Goal: Information Seeking & Learning: Learn about a topic

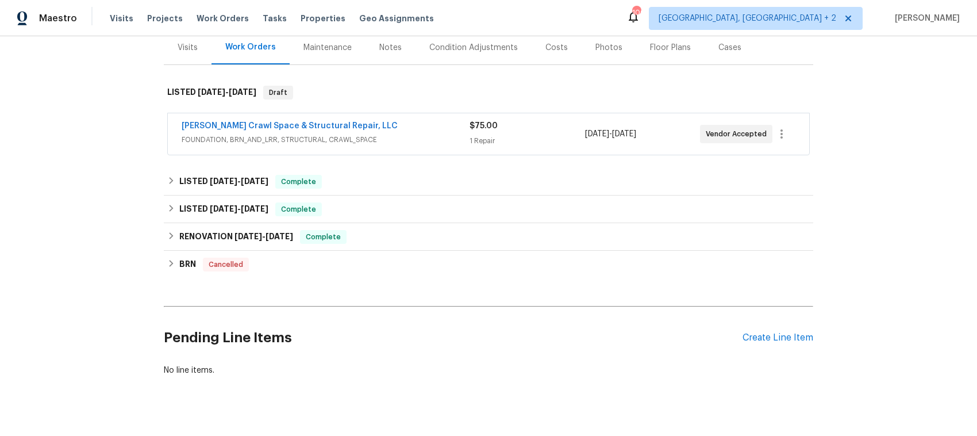
scroll to position [173, 0]
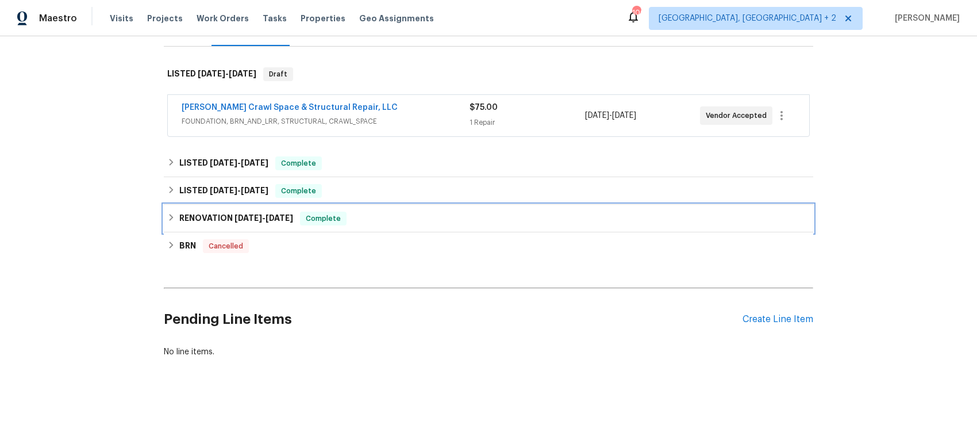
click at [167, 213] on icon at bounding box center [171, 217] width 8 height 8
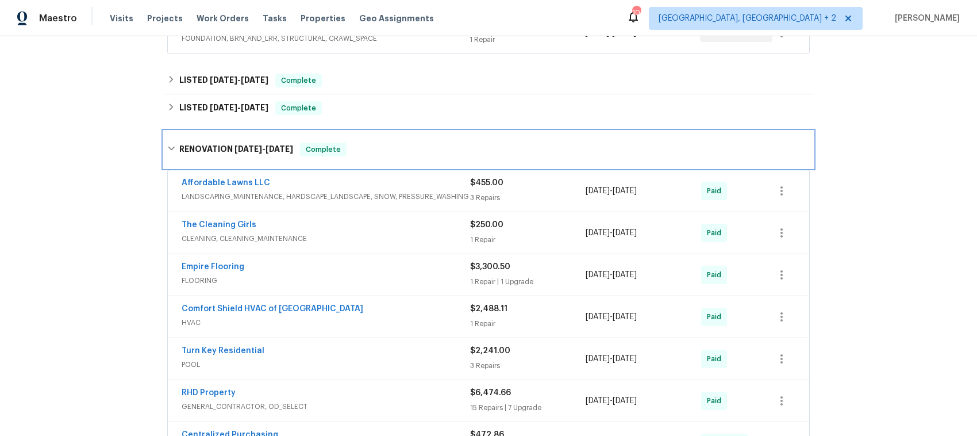
scroll to position [317, 0]
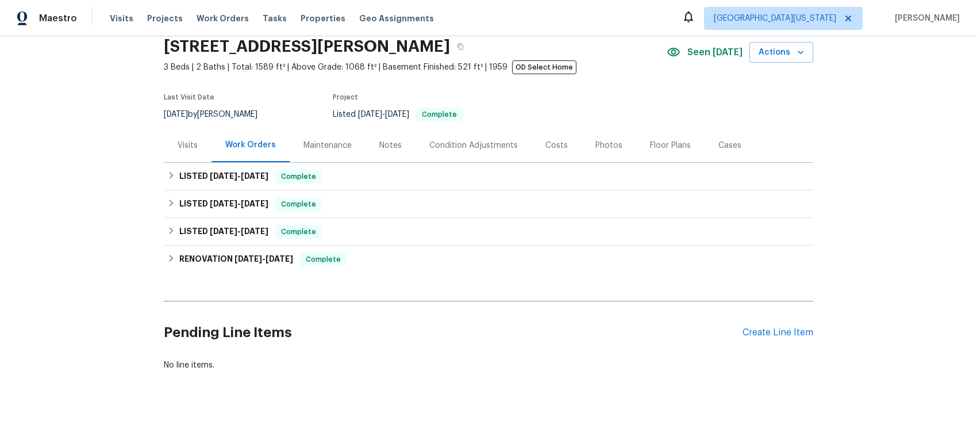
scroll to position [70, 0]
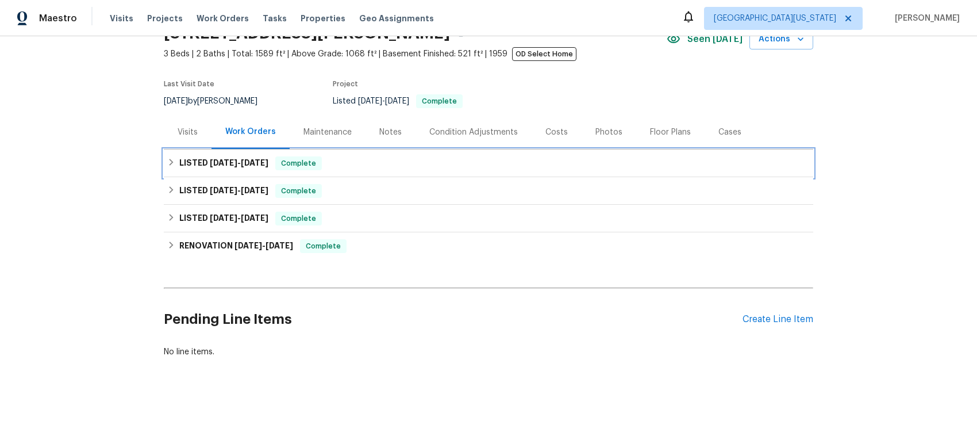
click at [167, 158] on icon at bounding box center [171, 162] width 8 height 8
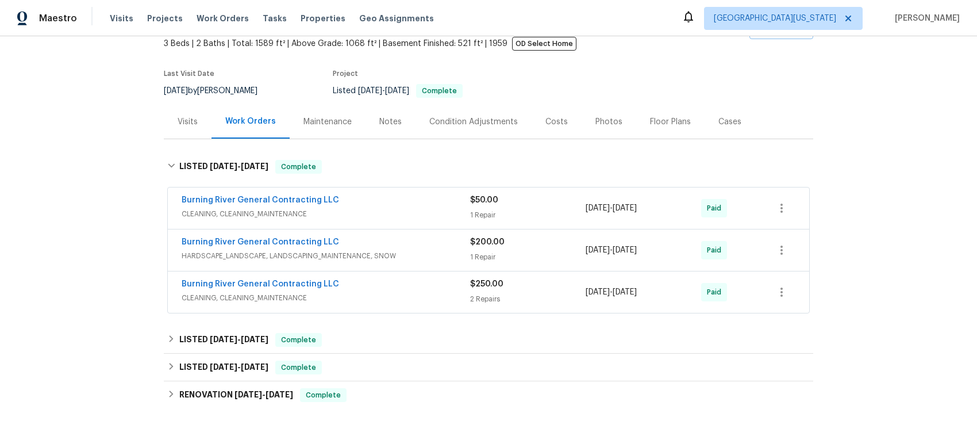
click at [387, 202] on div "Burning River General Contracting LLC" at bounding box center [326, 201] width 289 height 14
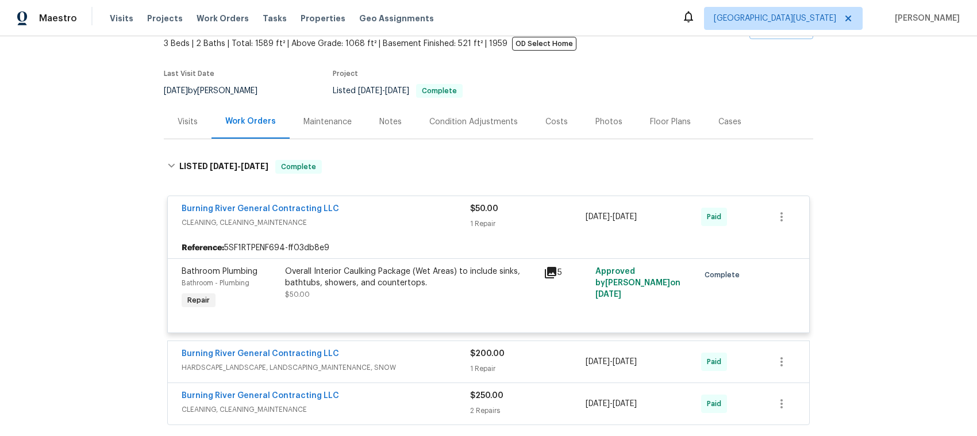
click at [392, 213] on div "Burning River General Contracting LLC" at bounding box center [326, 210] width 289 height 14
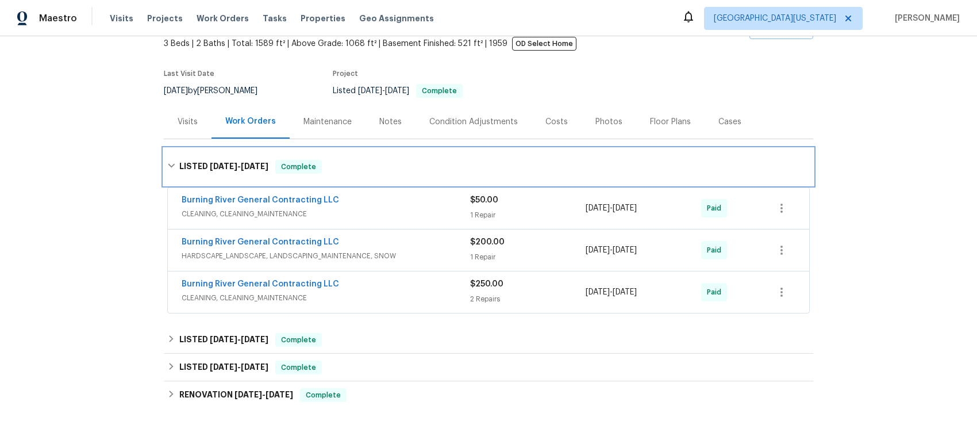
click at [168, 163] on icon at bounding box center [171, 166] width 8 height 8
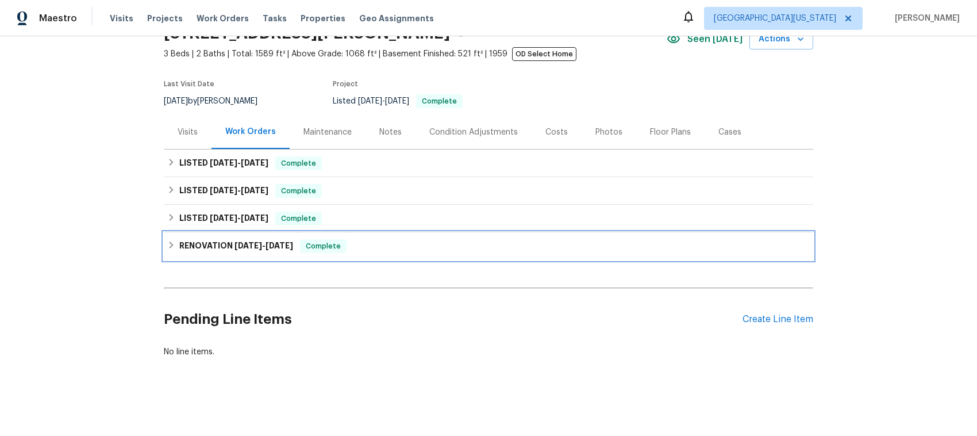
click at [167, 241] on icon at bounding box center [171, 245] width 8 height 8
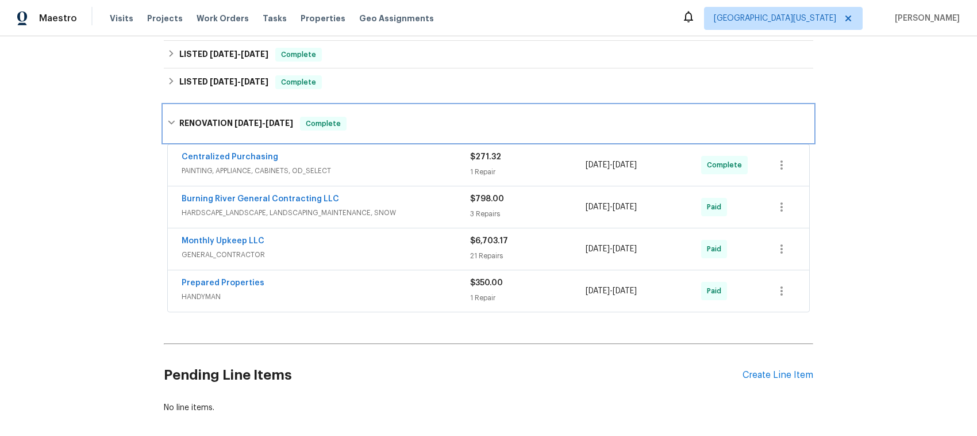
scroll to position [213, 0]
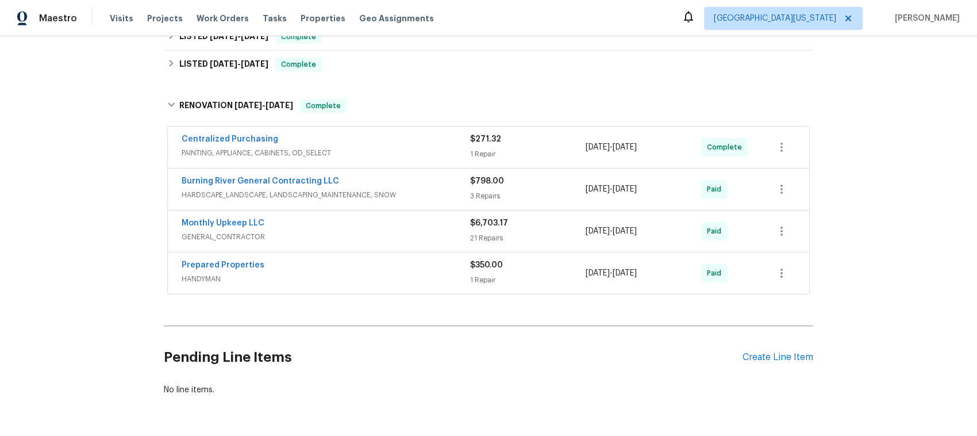
click at [405, 226] on div "Monthly Upkeep LLC" at bounding box center [326, 224] width 289 height 14
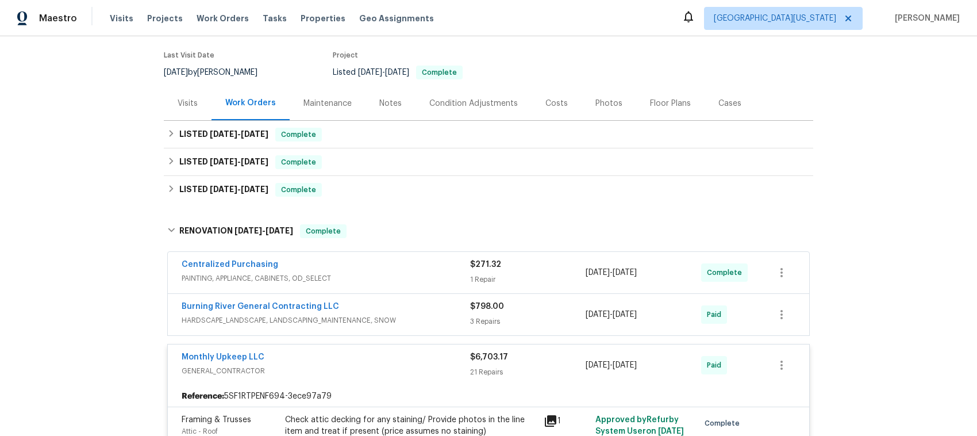
scroll to position [70, 0]
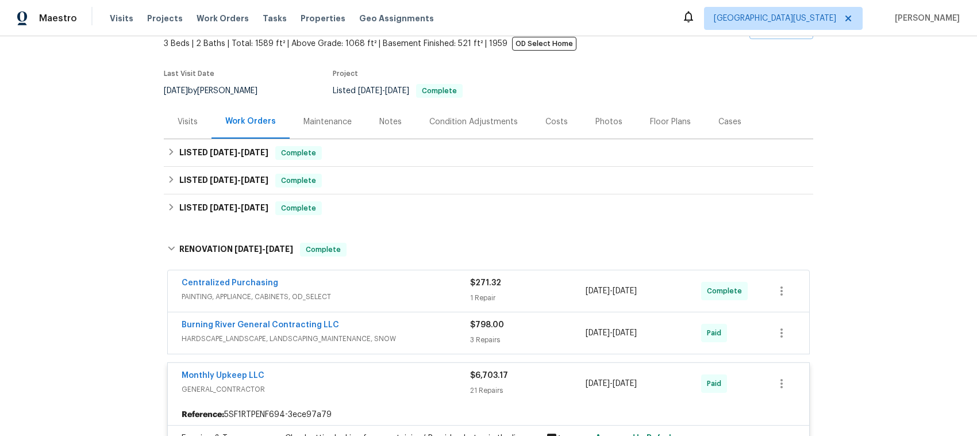
click at [417, 331] on div "Burning River General Contracting LLC" at bounding box center [326, 326] width 289 height 14
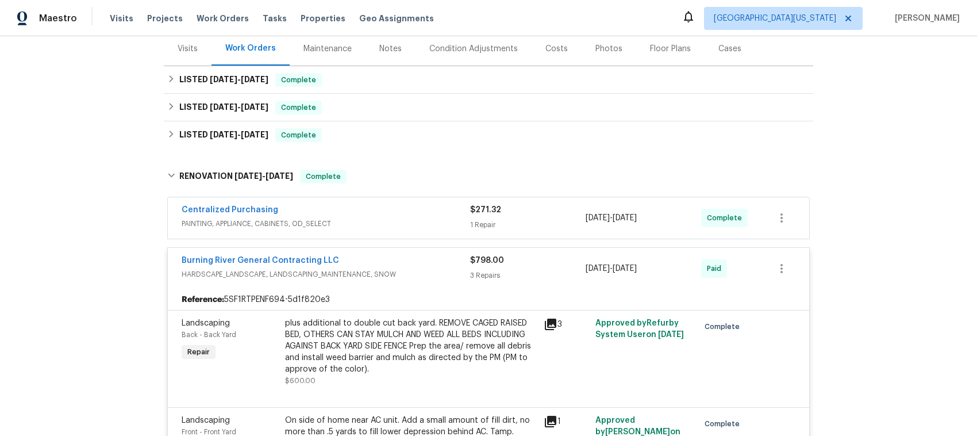
scroll to position [213, 0]
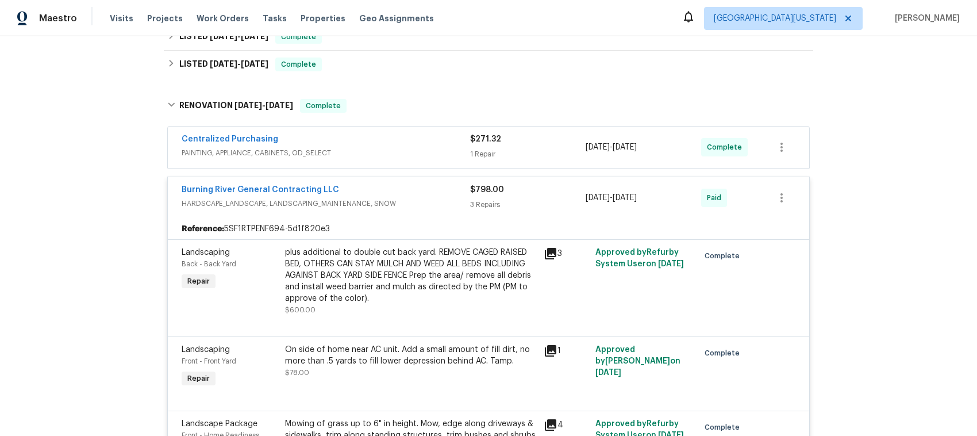
click at [409, 189] on div "Burning River General Contracting LLC" at bounding box center [326, 191] width 289 height 14
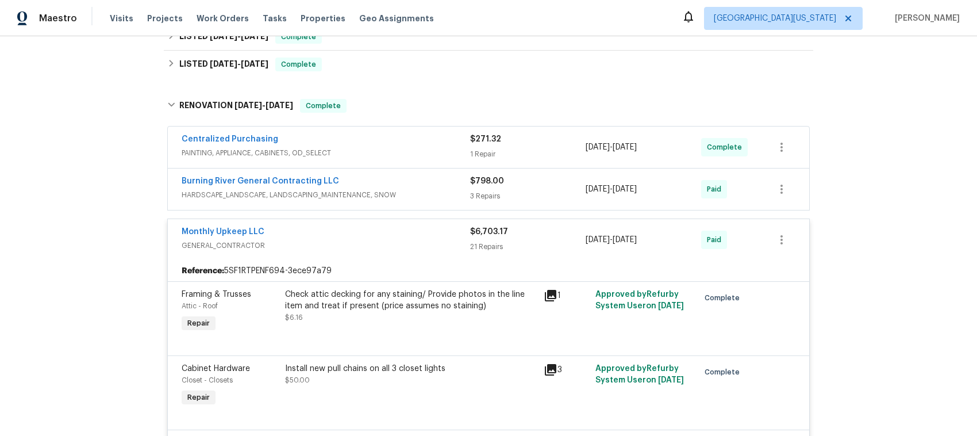
click at [375, 244] on span "GENERAL_CONTRACTOR" at bounding box center [326, 245] width 289 height 11
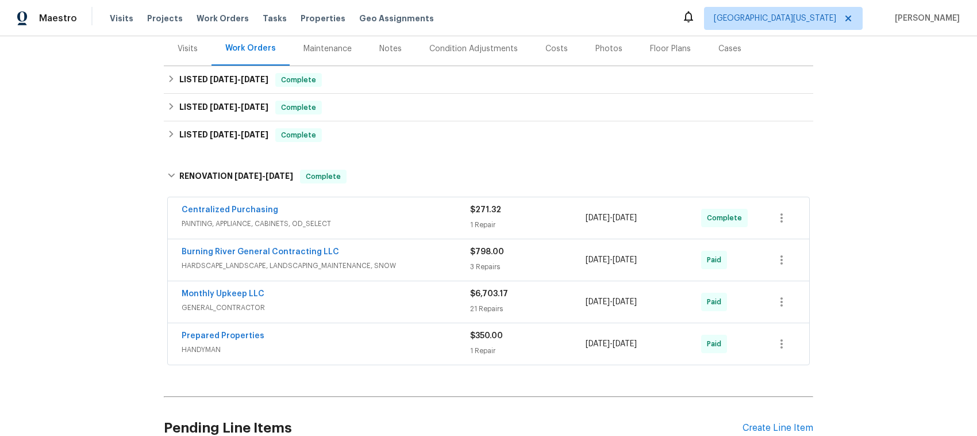
scroll to position [144, 0]
click at [427, 254] on div "Burning River General Contracting LLC" at bounding box center [326, 252] width 289 height 14
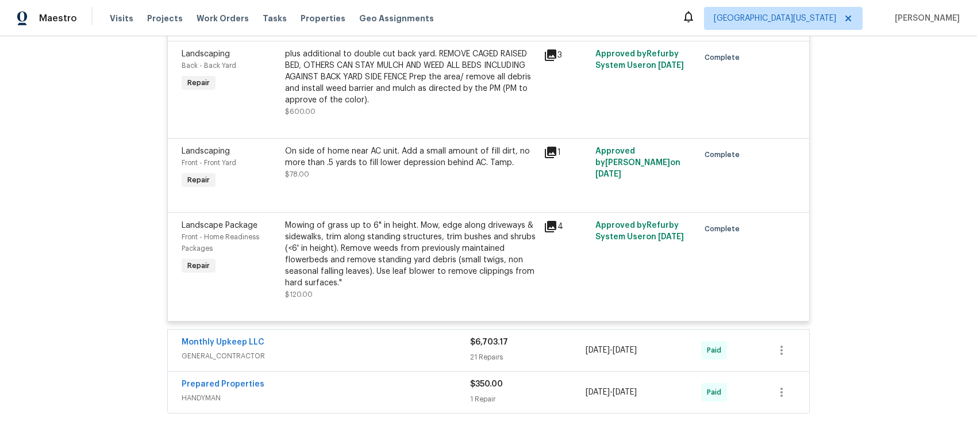
scroll to position [287, 0]
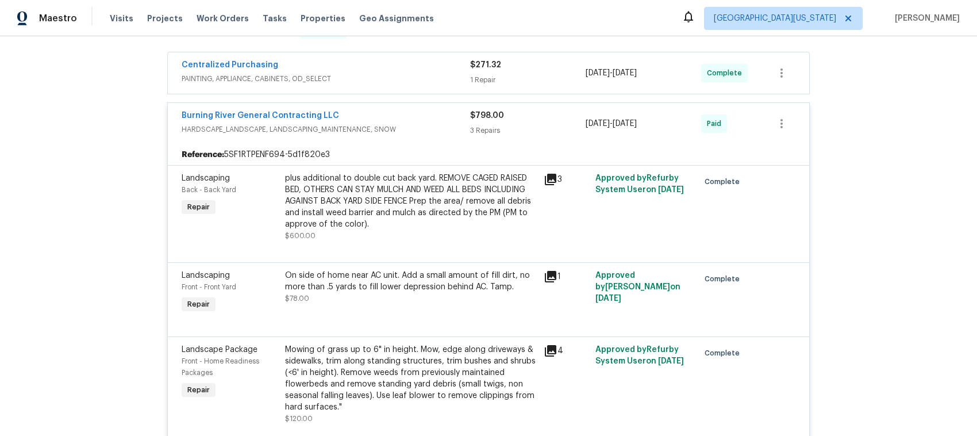
click at [406, 119] on div "Burning River General Contracting LLC" at bounding box center [326, 117] width 289 height 14
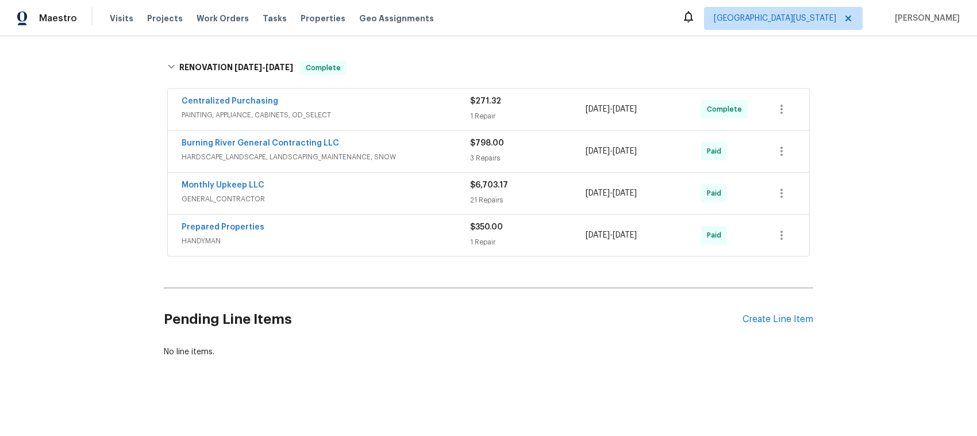
scroll to position [263, 0]
click at [398, 179] on div "Monthly Upkeep LLC" at bounding box center [326, 186] width 289 height 14
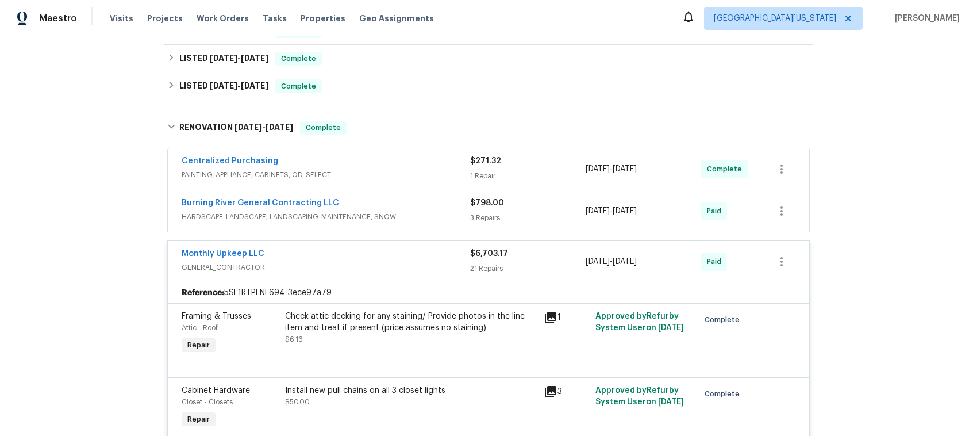
scroll to position [0, 0]
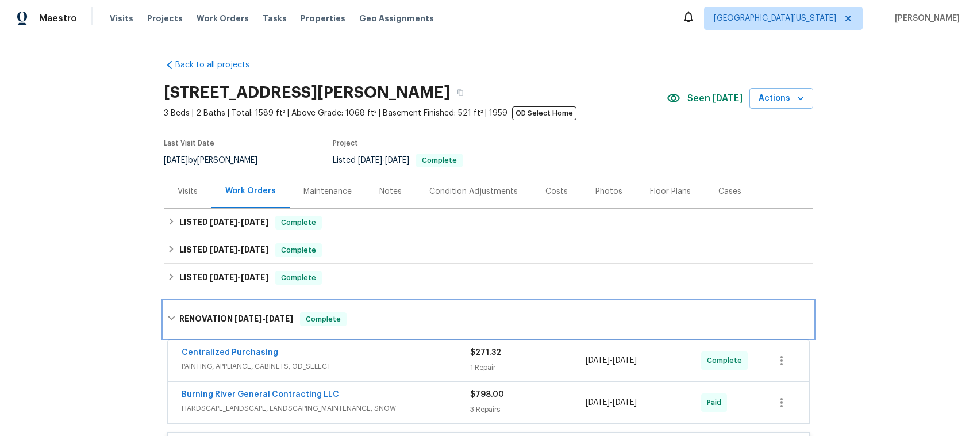
click at [168, 316] on icon at bounding box center [171, 318] width 8 height 8
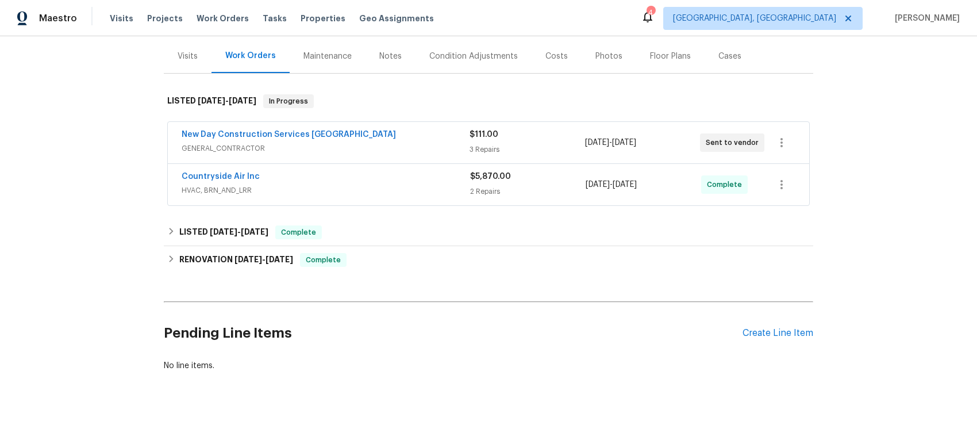
scroll to position [160, 0]
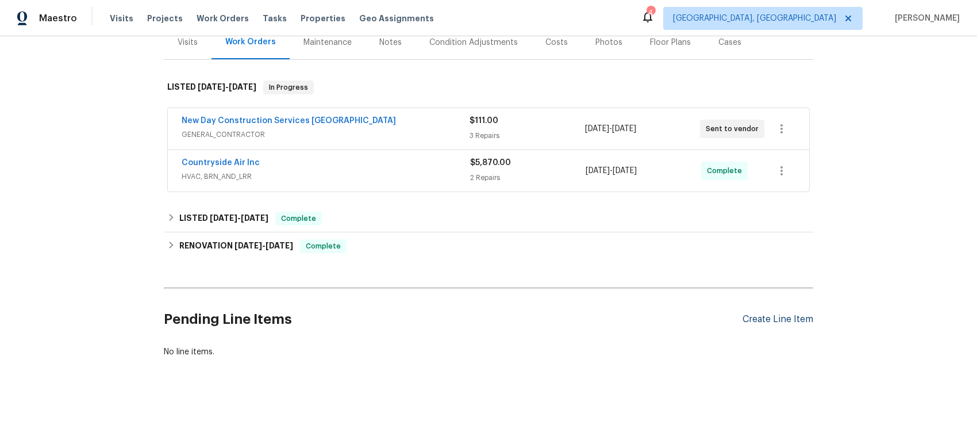
click at [762, 314] on div "Create Line Item" at bounding box center [778, 319] width 71 height 11
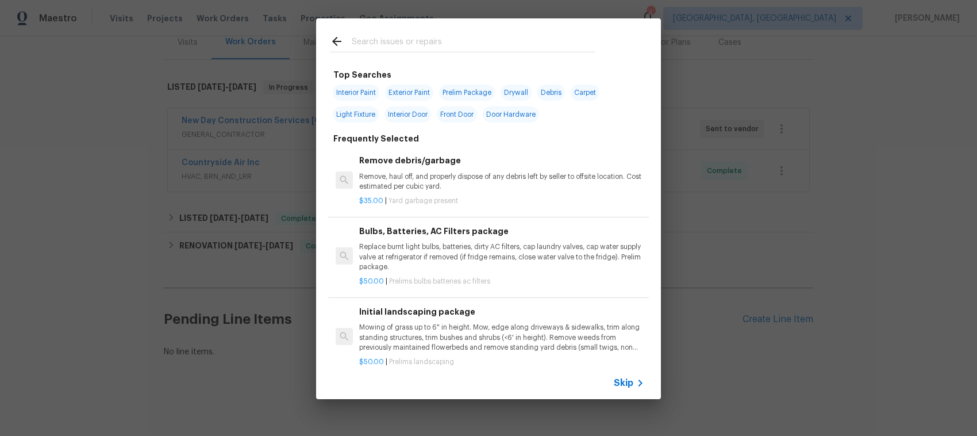
click at [617, 380] on span "Skip" at bounding box center [624, 382] width 20 height 11
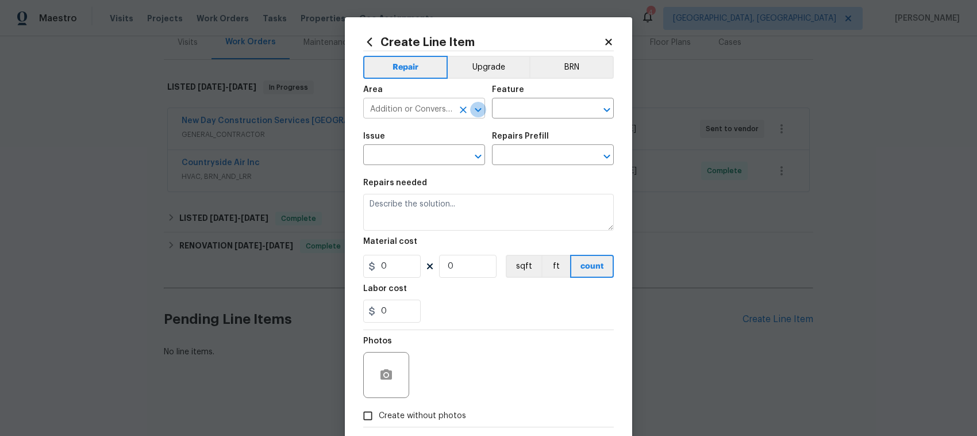
click at [475, 109] on icon "Open" at bounding box center [478, 110] width 6 height 4
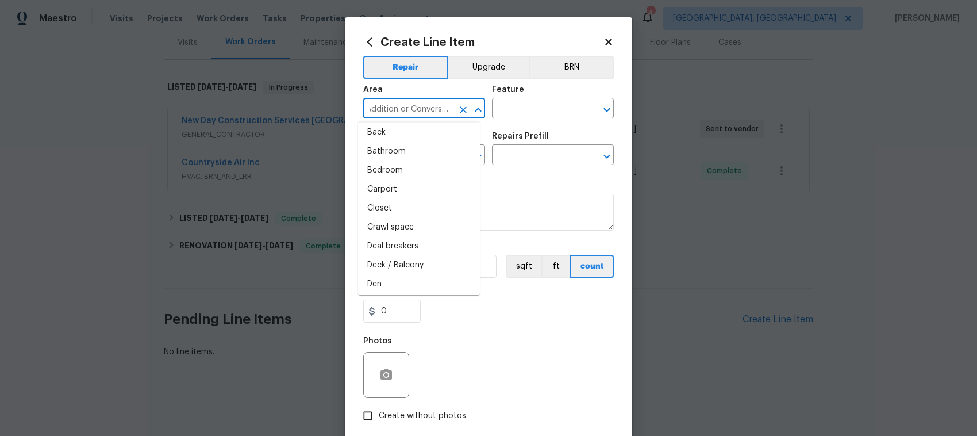
scroll to position [0, 0]
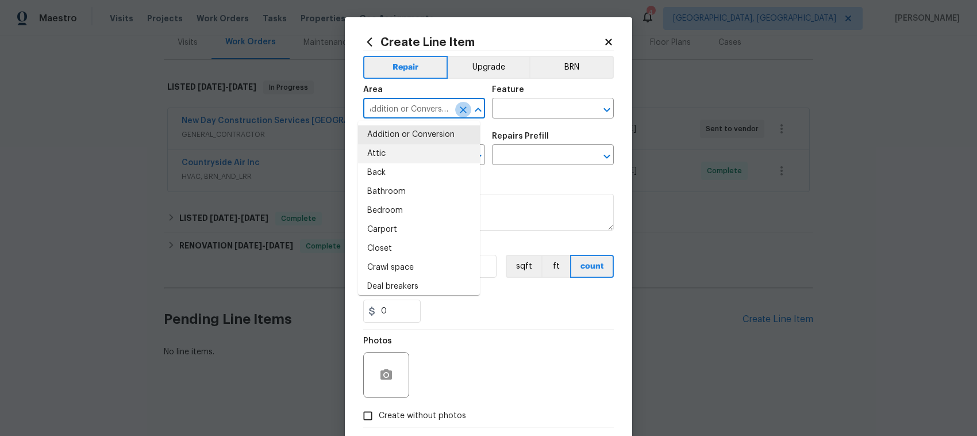
click at [460, 108] on icon "Clear" at bounding box center [463, 109] width 7 height 7
click at [471, 106] on icon "Close" at bounding box center [478, 110] width 14 height 14
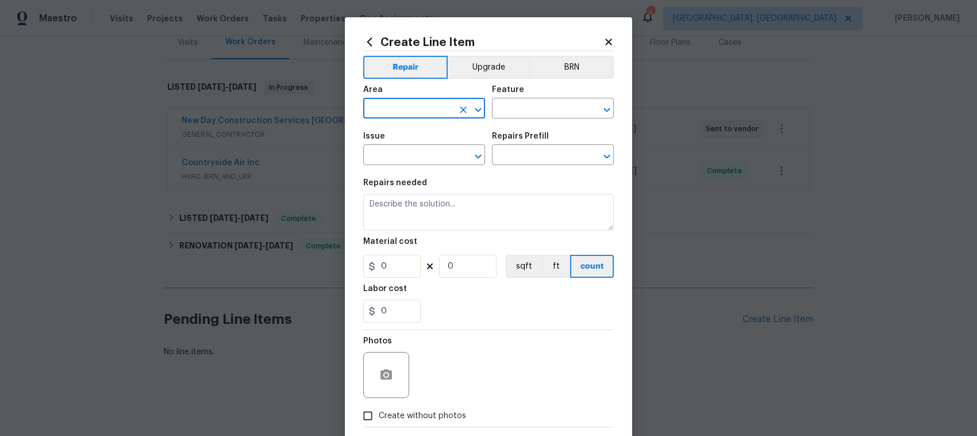
click at [475, 110] on icon "Open" at bounding box center [478, 110] width 6 height 4
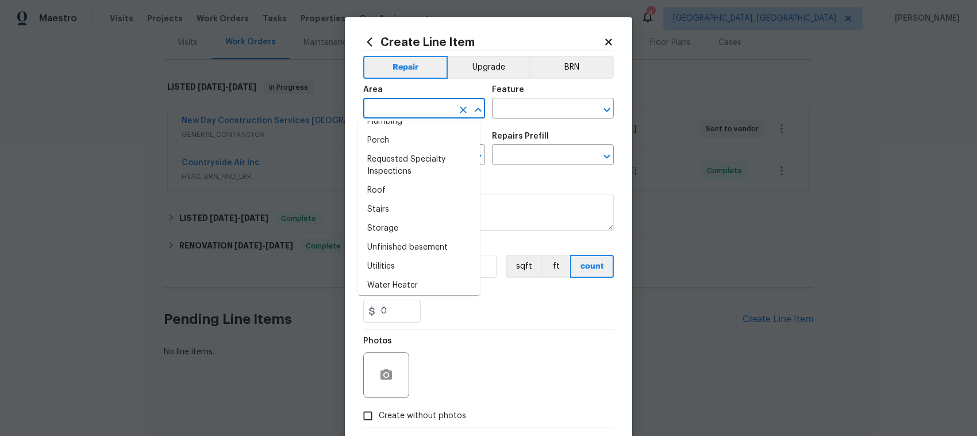
scroll to position [757, 0]
click at [607, 37] on icon at bounding box center [609, 42] width 10 height 10
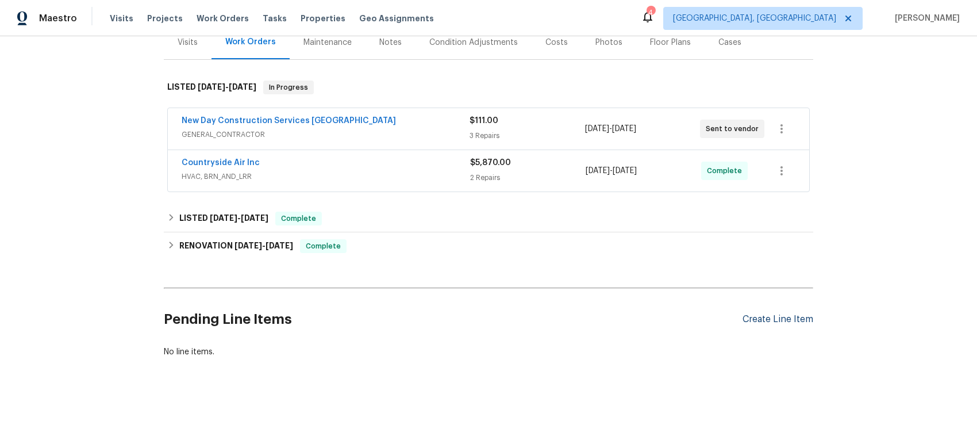
click at [773, 314] on div "Create Line Item" at bounding box center [778, 319] width 71 height 11
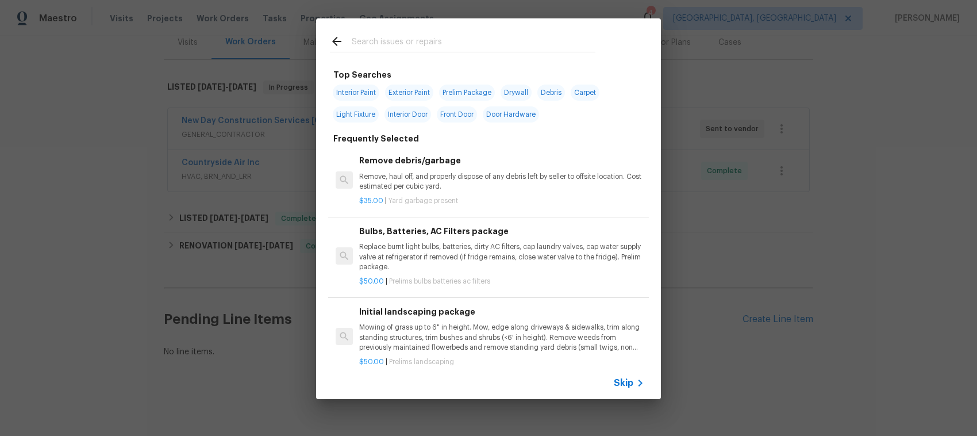
click at [623, 383] on span "Skip" at bounding box center [624, 382] width 20 height 11
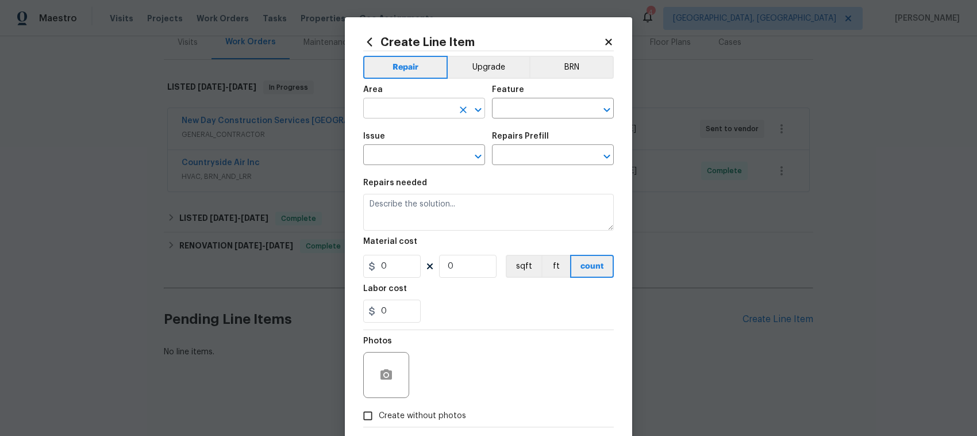
click at [473, 106] on icon "Open" at bounding box center [478, 110] width 14 height 14
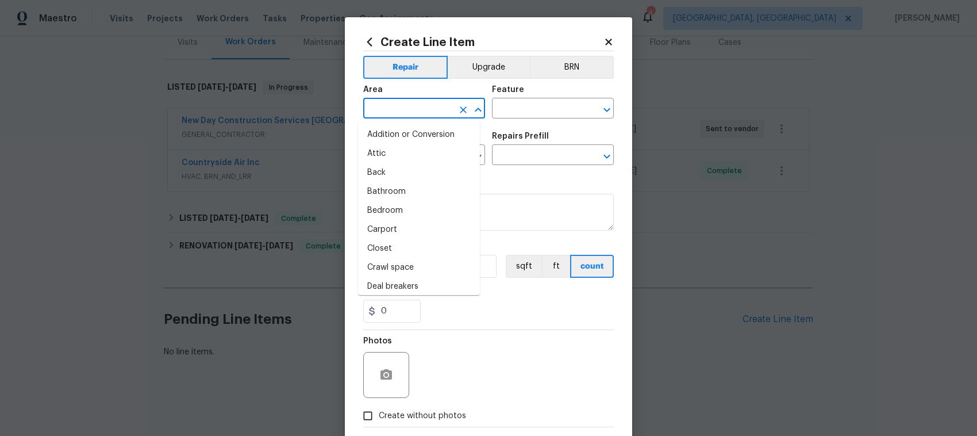
scroll to position [286, 0]
click at [473, 106] on icon "Close" at bounding box center [478, 110] width 14 height 14
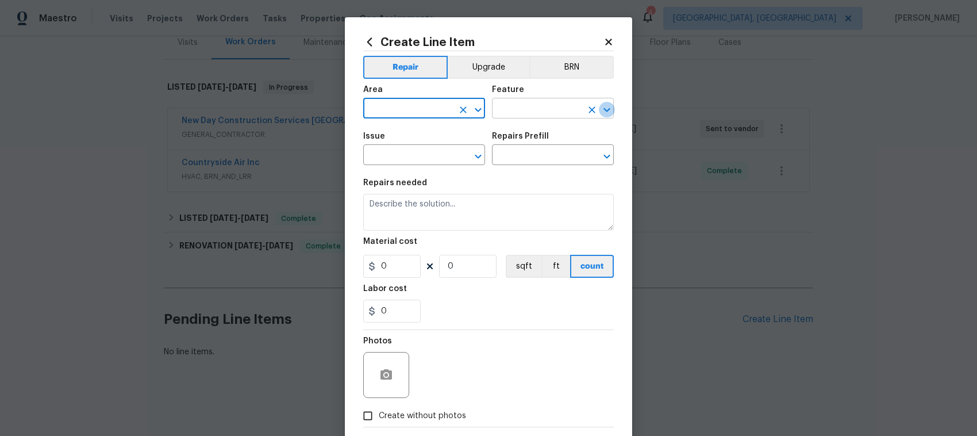
click at [600, 107] on icon "Open" at bounding box center [607, 110] width 14 height 14
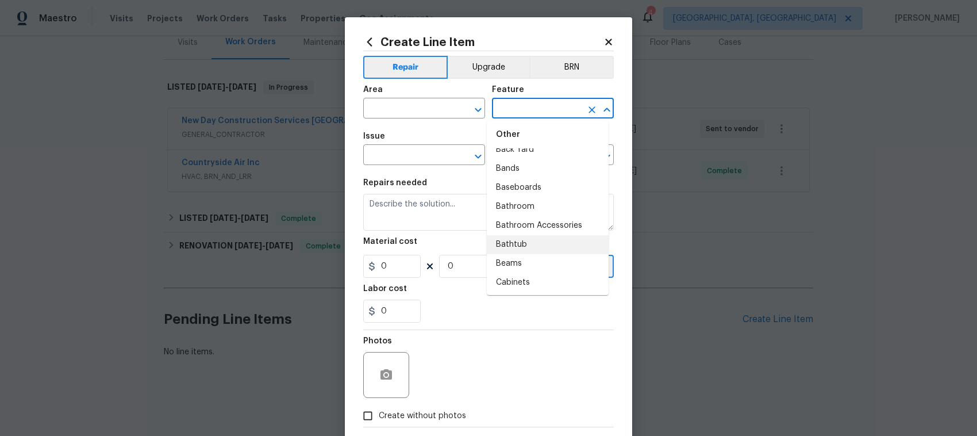
scroll to position [0, 0]
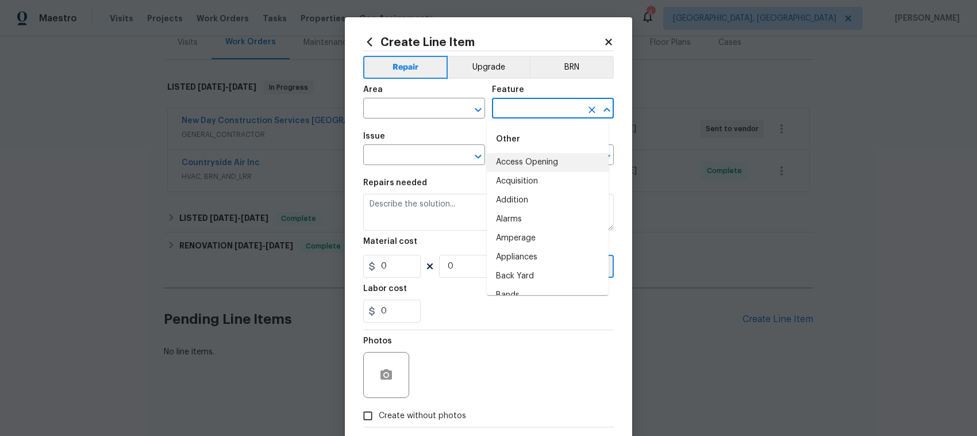
click at [481, 154] on div "Issue ​ Repairs Prefill ​" at bounding box center [488, 148] width 251 height 47
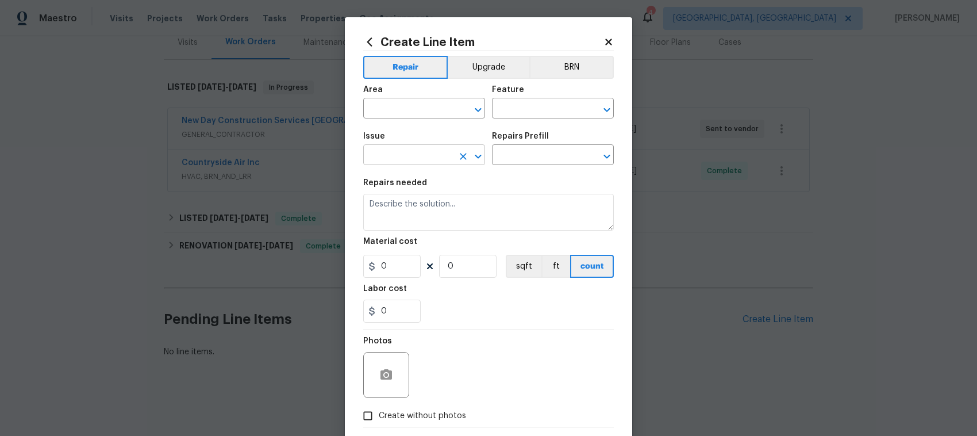
click at [471, 154] on icon "Open" at bounding box center [478, 156] width 14 height 14
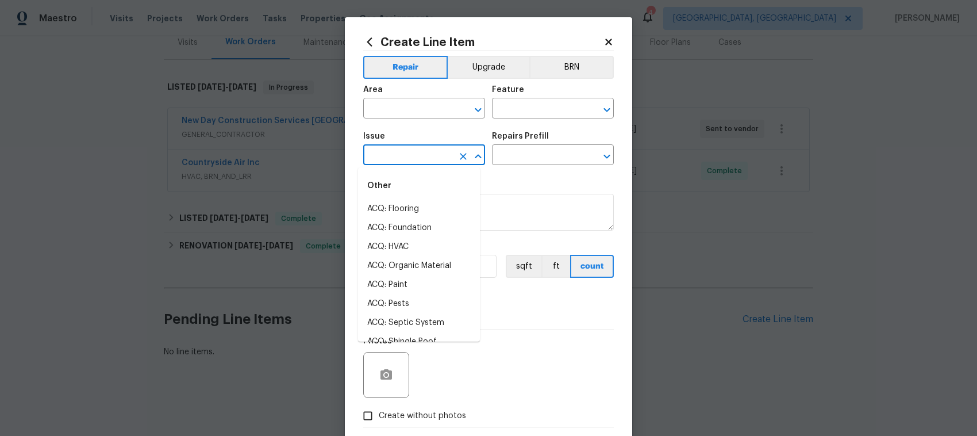
scroll to position [1619, 0]
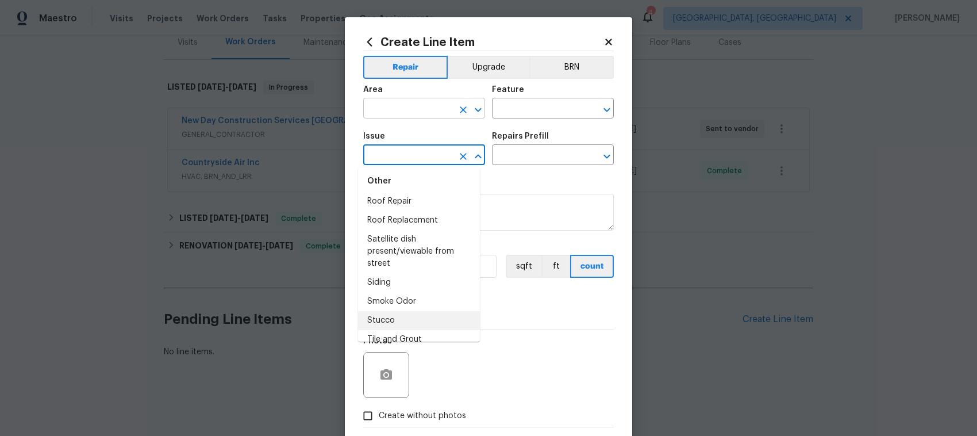
click at [475, 110] on icon "Open" at bounding box center [478, 110] width 6 height 4
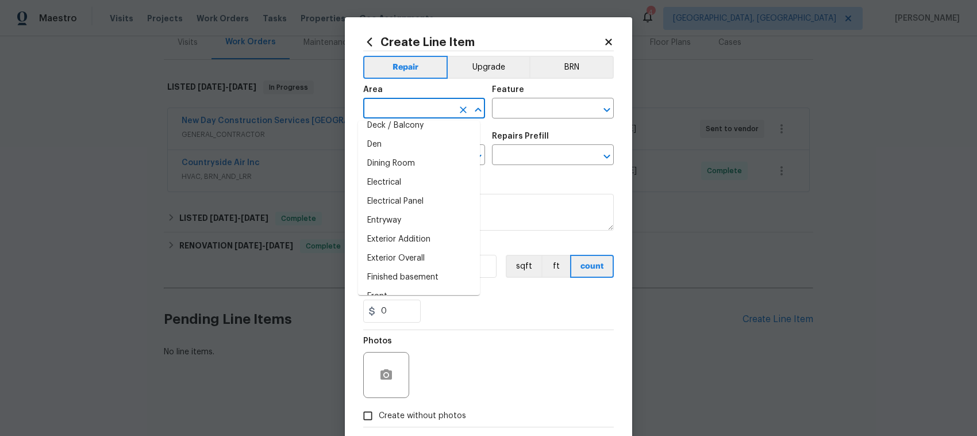
scroll to position [171, 0]
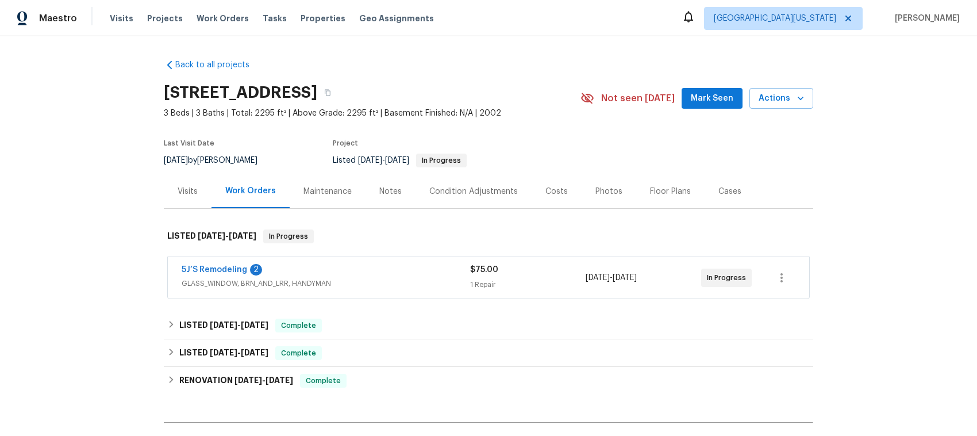
click at [408, 275] on div "5J’S Remodeling 2" at bounding box center [326, 271] width 289 height 14
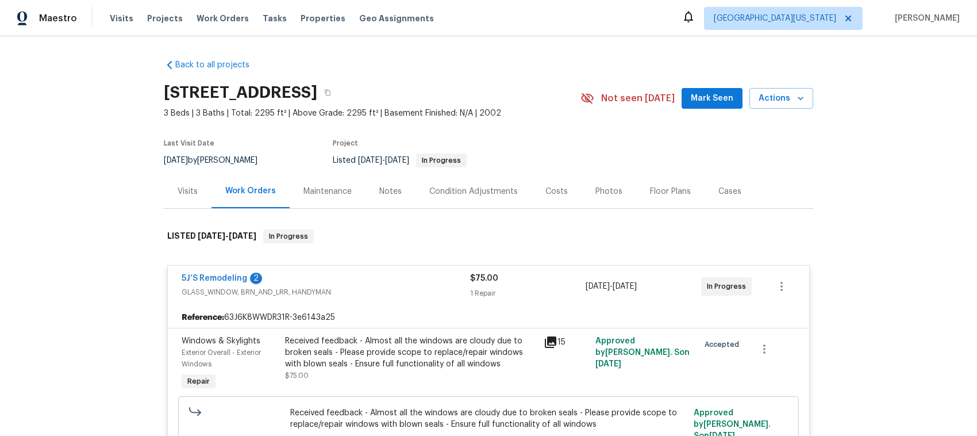
click at [550, 338] on icon at bounding box center [550, 341] width 11 height 11
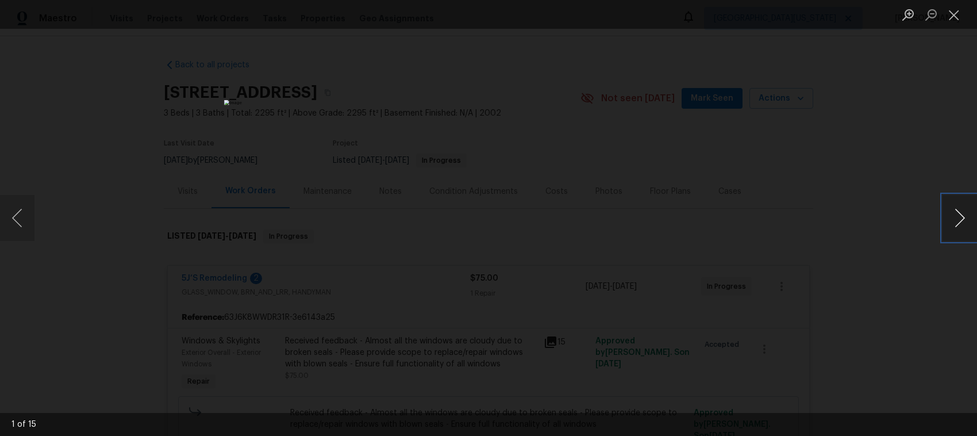
click at [956, 217] on button "Next image" at bounding box center [960, 218] width 34 height 46
click at [14, 211] on button "Previous image" at bounding box center [17, 218] width 34 height 46
click at [957, 218] on button "Next image" at bounding box center [960, 218] width 34 height 46
click at [955, 220] on button "Next image" at bounding box center [960, 218] width 34 height 46
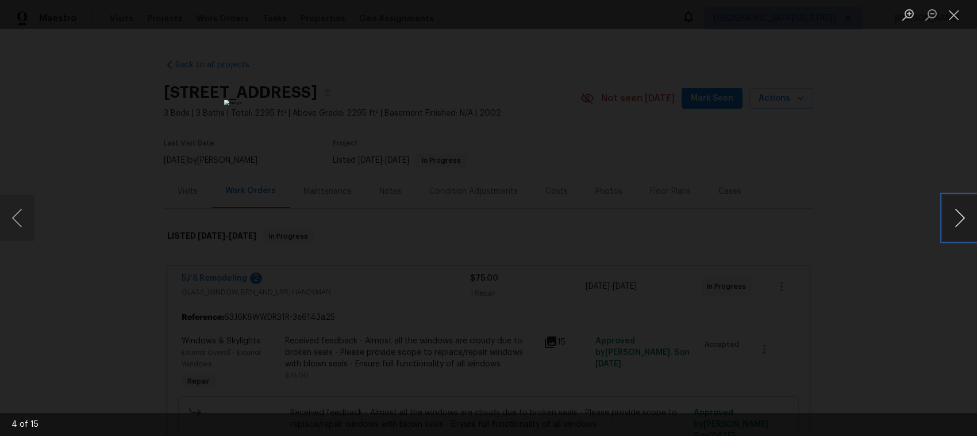
click at [955, 220] on button "Next image" at bounding box center [960, 218] width 34 height 46
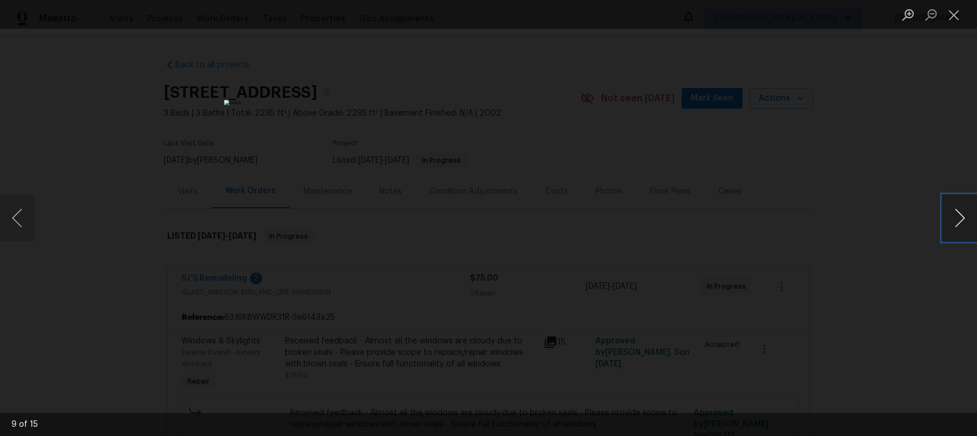
click at [955, 220] on button "Next image" at bounding box center [960, 218] width 34 height 46
click at [963, 217] on button "Next image" at bounding box center [960, 218] width 34 height 46
click at [962, 217] on button "Next image" at bounding box center [960, 218] width 34 height 46
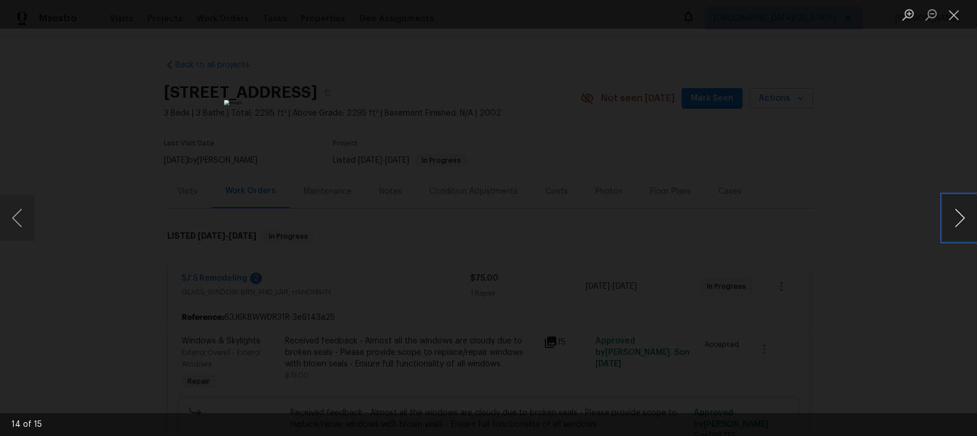
click at [962, 217] on button "Next image" at bounding box center [960, 218] width 34 height 46
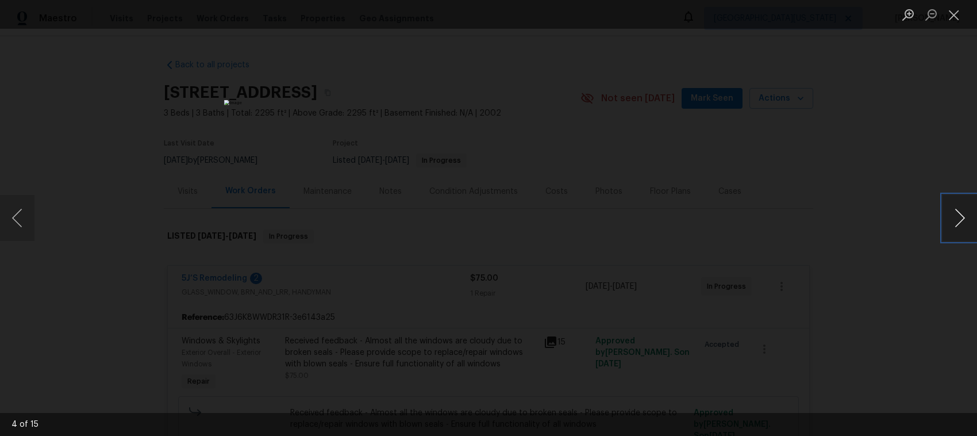
click at [962, 217] on button "Next image" at bounding box center [960, 218] width 34 height 46
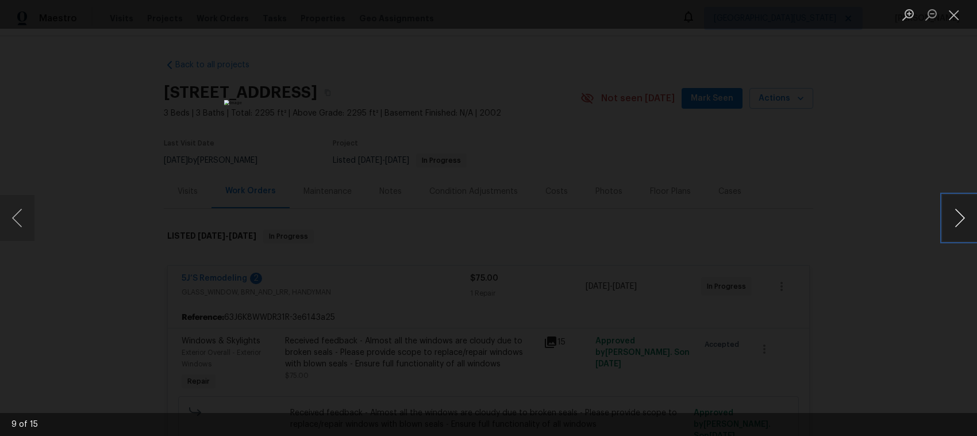
click at [962, 217] on button "Next image" at bounding box center [960, 218] width 34 height 46
click at [13, 216] on button "Previous image" at bounding box center [17, 218] width 34 height 46
click at [961, 216] on button "Next image" at bounding box center [960, 218] width 34 height 46
click at [961, 214] on button "Next image" at bounding box center [960, 218] width 34 height 46
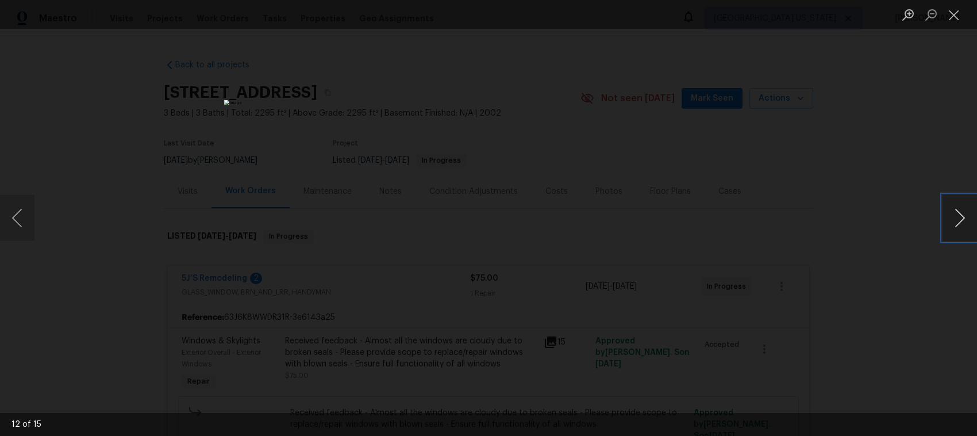
click at [961, 214] on button "Next image" at bounding box center [960, 218] width 34 height 46
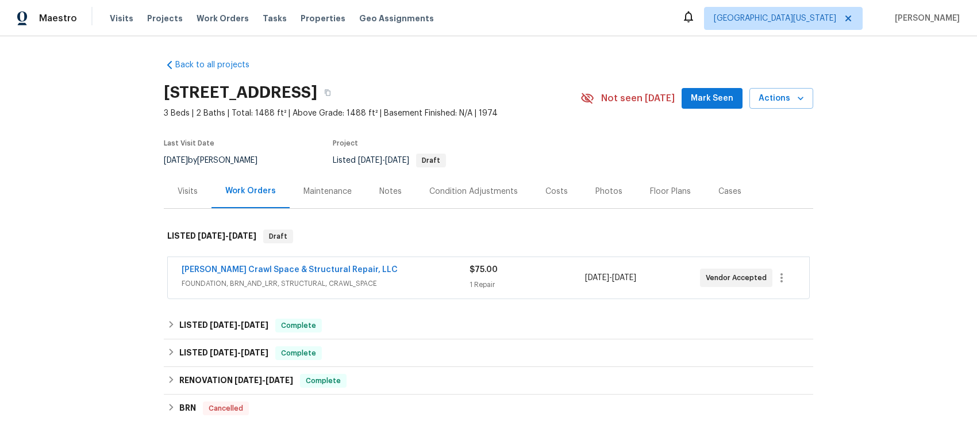
click at [433, 281] on span "FOUNDATION, BRN_AND_LRR, STRUCTURAL, CRAWL_SPACE" at bounding box center [326, 283] width 288 height 11
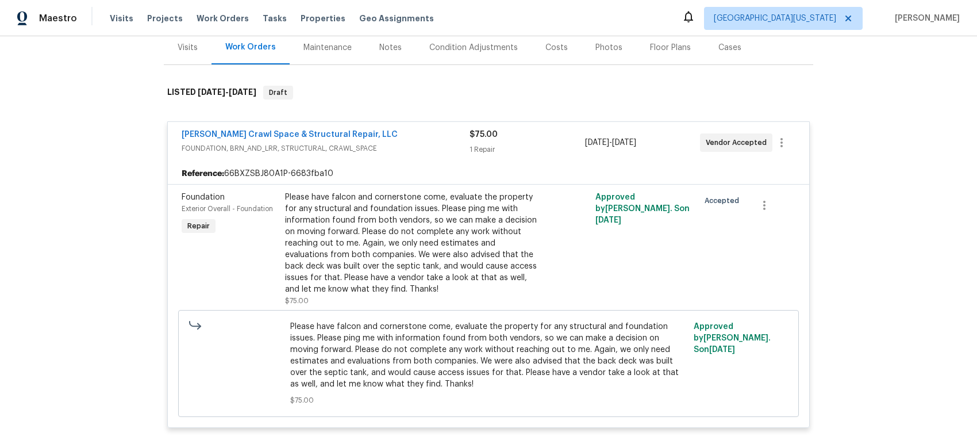
scroll to position [144, 0]
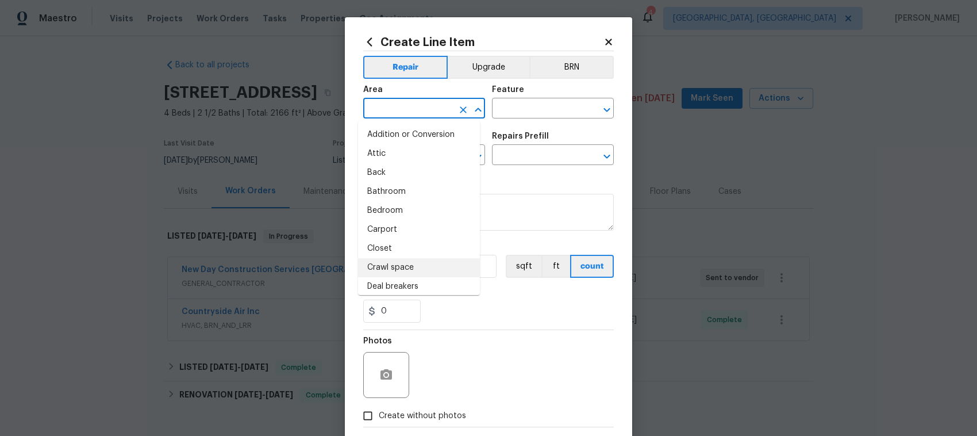
scroll to position [158, 0]
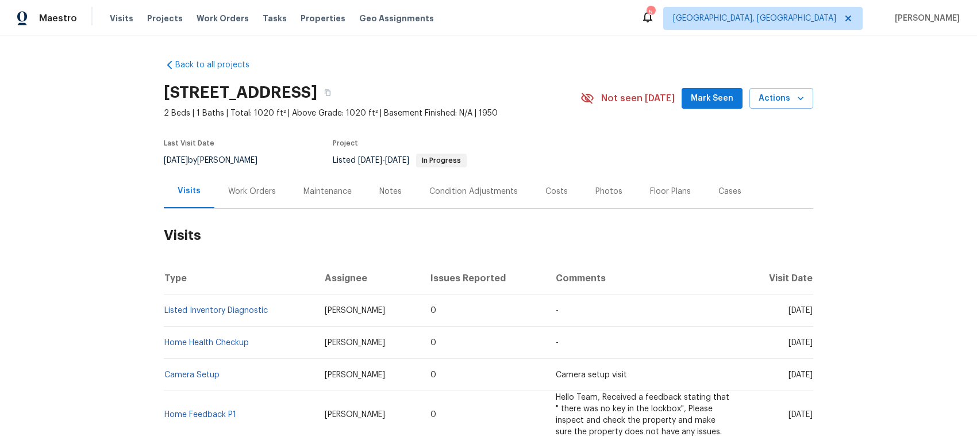
click at [237, 189] on div "Work Orders" at bounding box center [252, 191] width 48 height 11
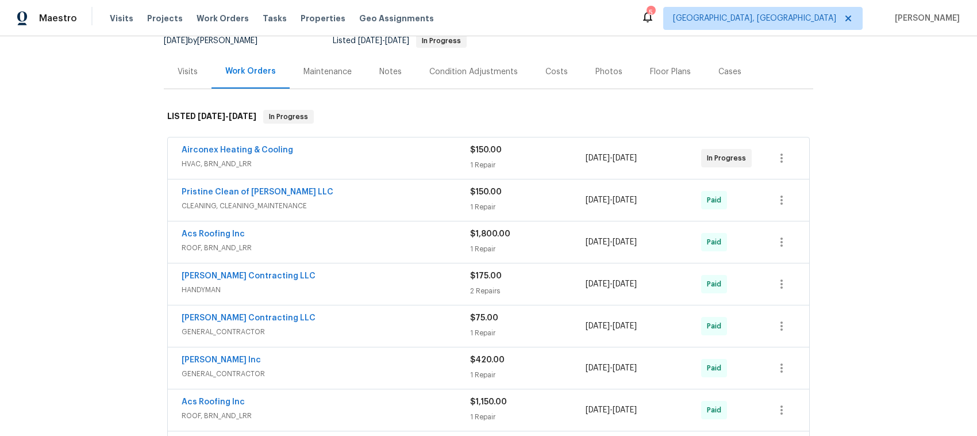
scroll to position [144, 0]
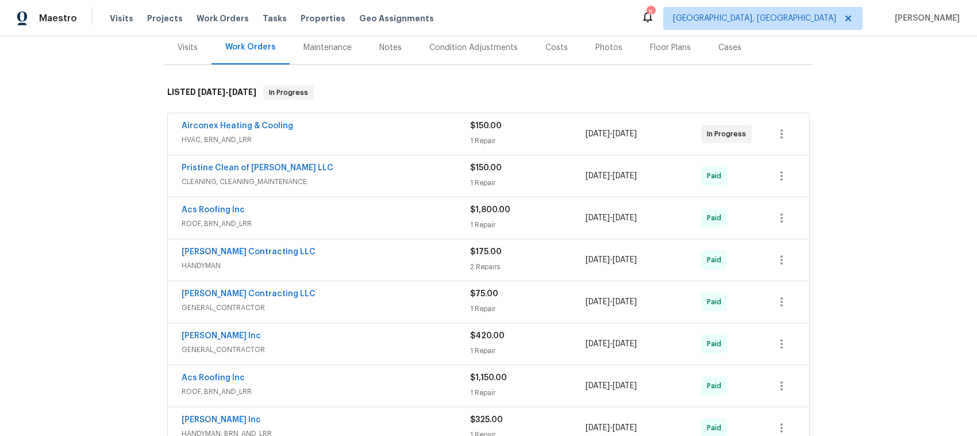
click at [383, 304] on span "GENERAL_CONTRACTOR" at bounding box center [326, 307] width 289 height 11
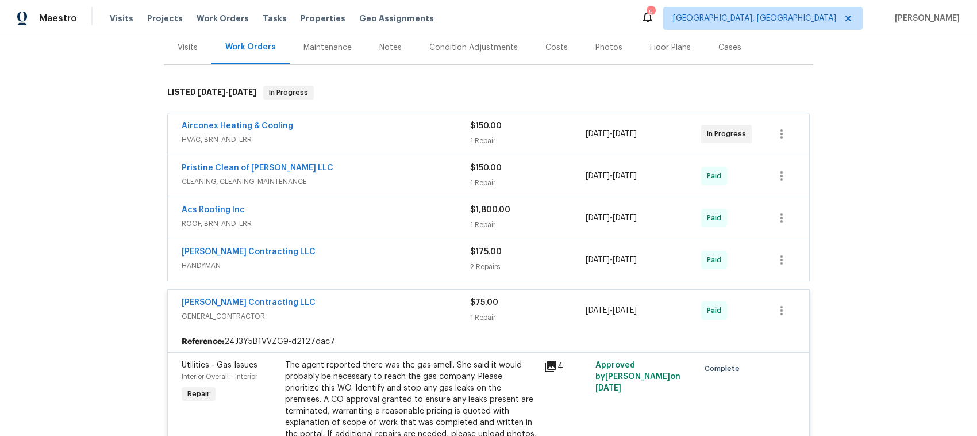
scroll to position [216, 0]
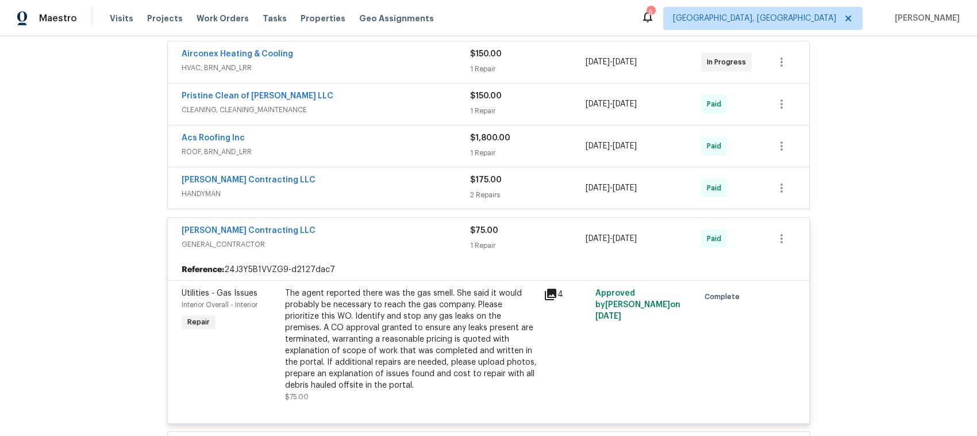
click at [417, 248] on span "GENERAL_CONTRACTOR" at bounding box center [326, 244] width 289 height 11
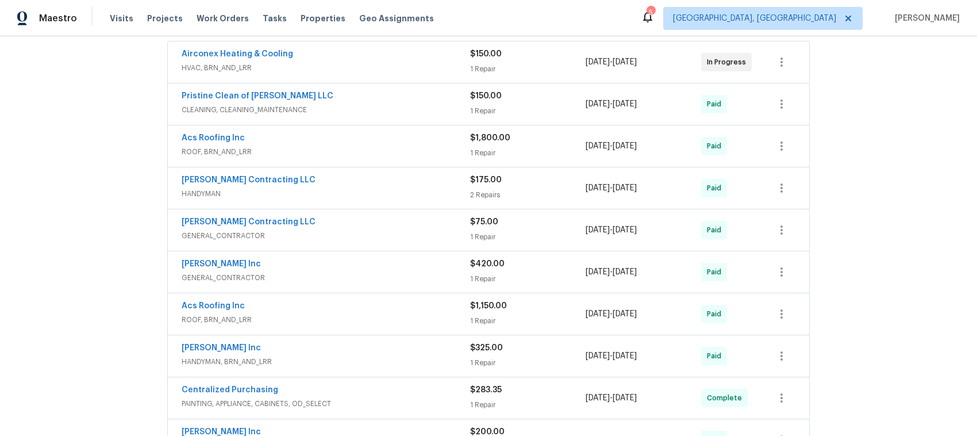
click at [377, 182] on div "[PERSON_NAME] Contracting LLC" at bounding box center [326, 181] width 289 height 14
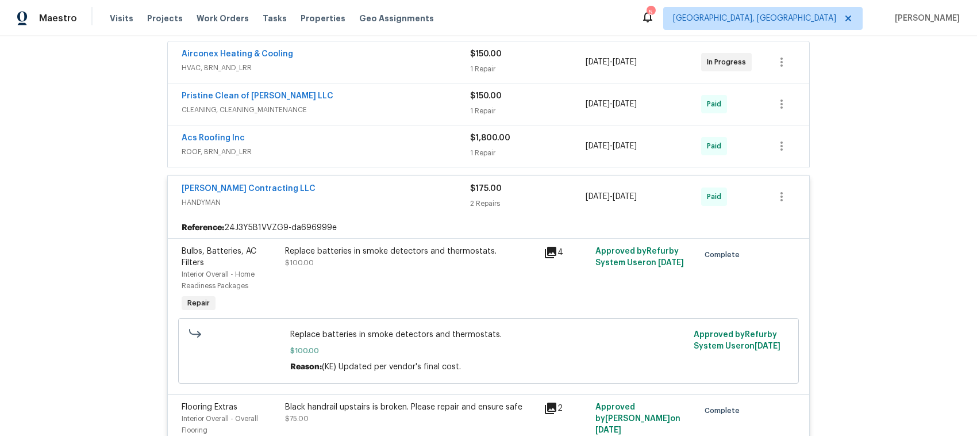
click at [385, 190] on div "[PERSON_NAME] Contracting LLC" at bounding box center [326, 190] width 289 height 14
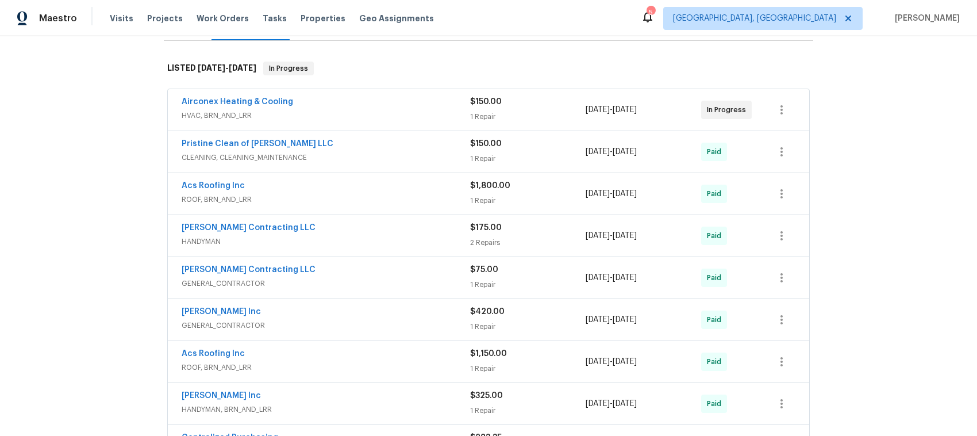
scroll to position [144, 0]
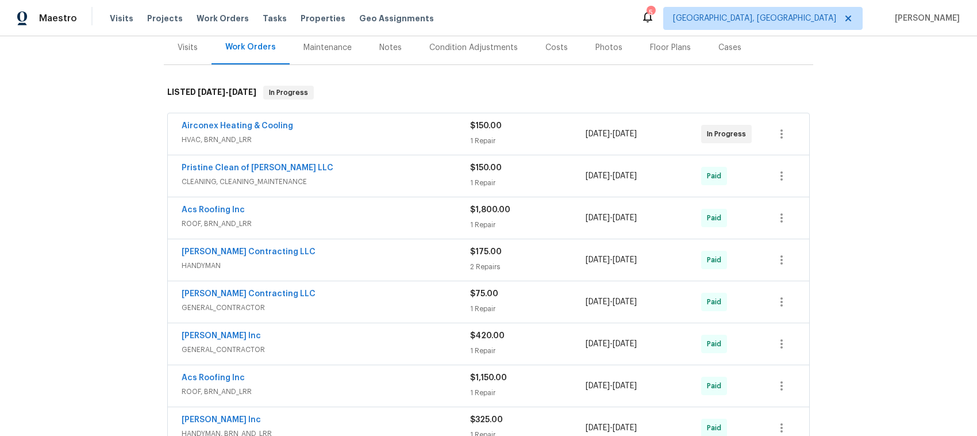
click at [374, 171] on div "Pristine Clean of [PERSON_NAME] LLC" at bounding box center [326, 169] width 289 height 14
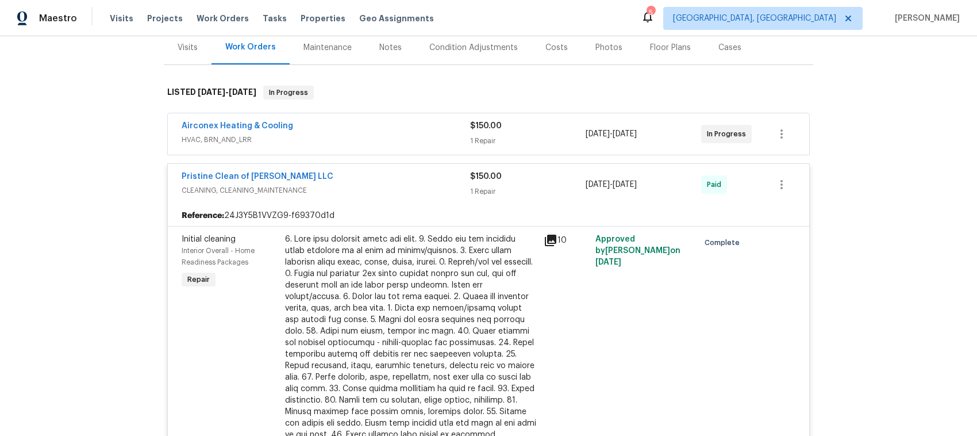
scroll to position [216, 0]
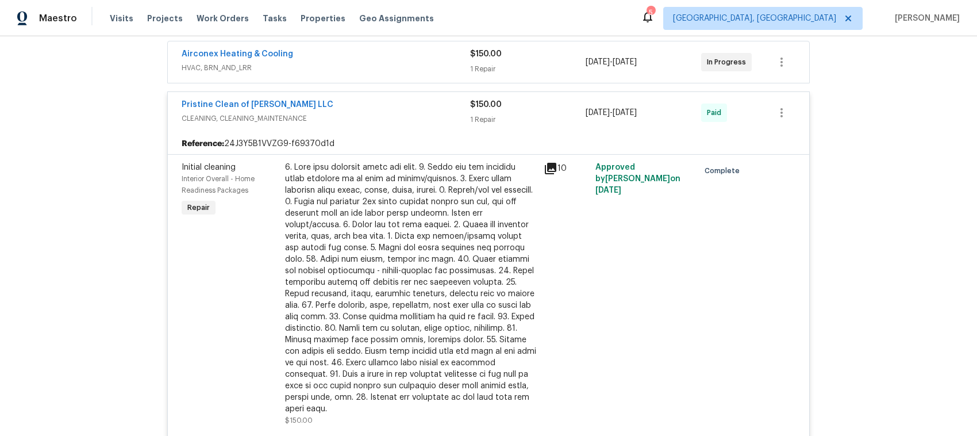
click at [395, 119] on span "CLEANING, CLEANING_MAINTENANCE" at bounding box center [326, 118] width 289 height 11
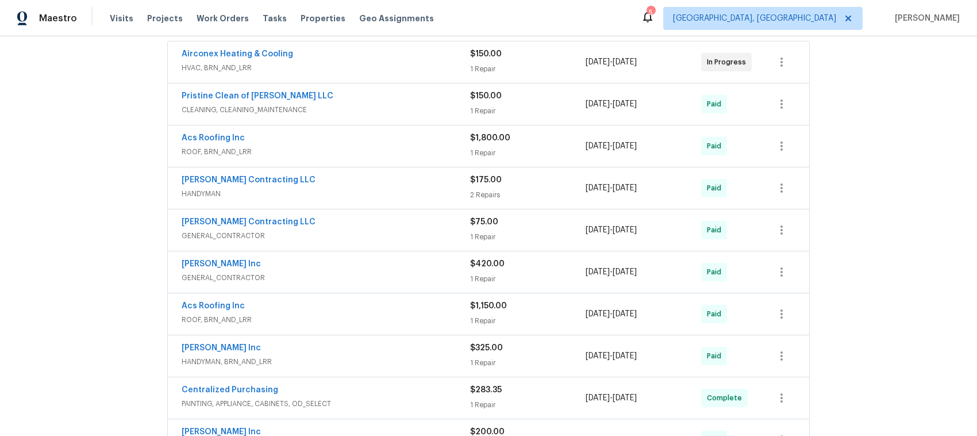
click at [355, 231] on span "GENERAL_CONTRACTOR" at bounding box center [326, 235] width 289 height 11
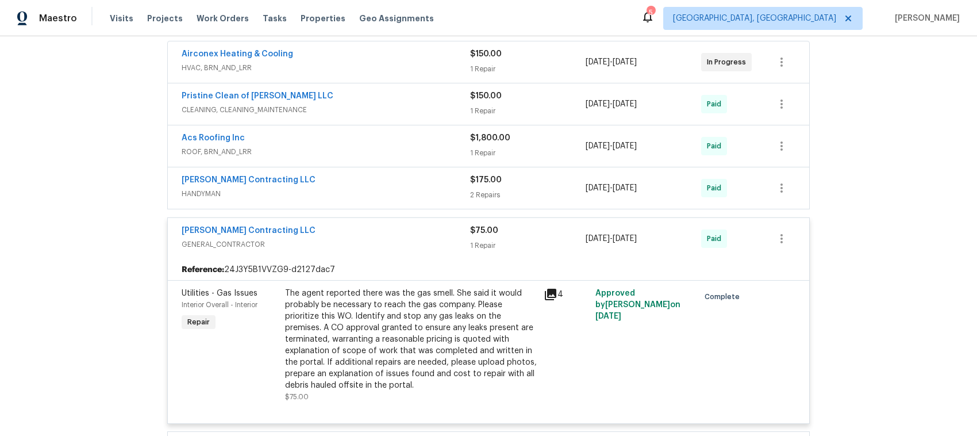
click at [372, 243] on span "GENERAL_CONTRACTOR" at bounding box center [326, 244] width 289 height 11
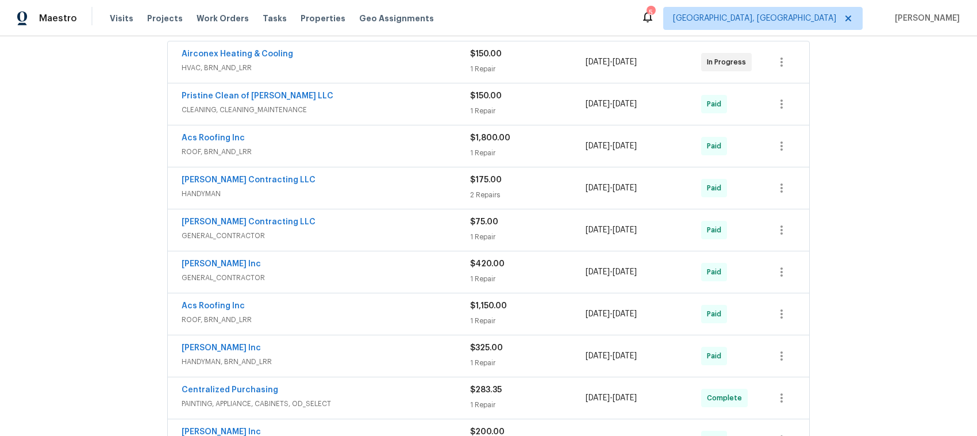
click at [358, 277] on span "GENERAL_CONTRACTOR" at bounding box center [326, 277] width 289 height 11
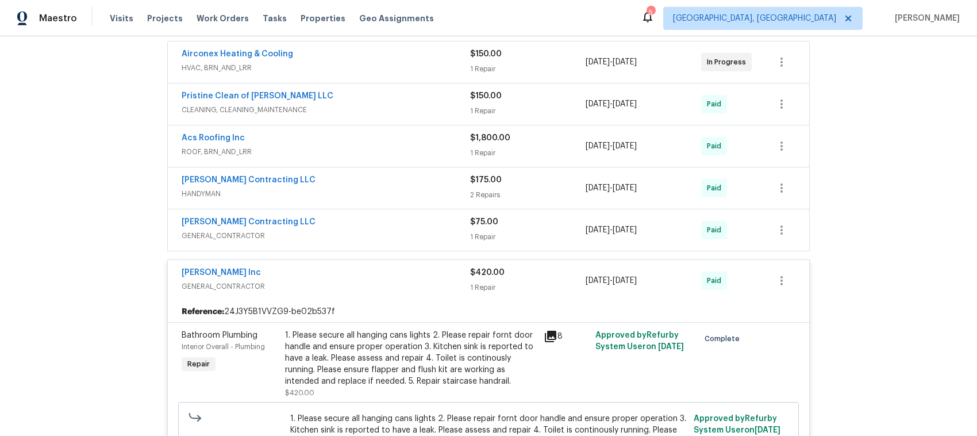
scroll to position [287, 0]
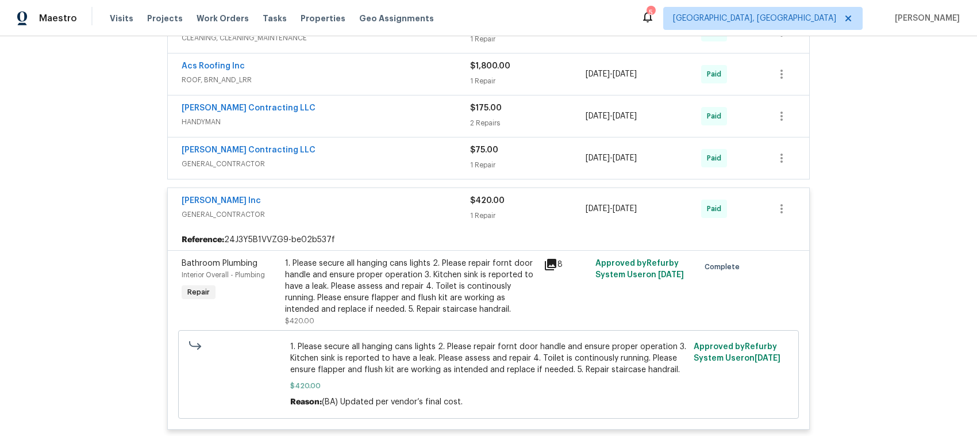
click at [382, 208] on div "[PERSON_NAME] Inc" at bounding box center [326, 202] width 289 height 14
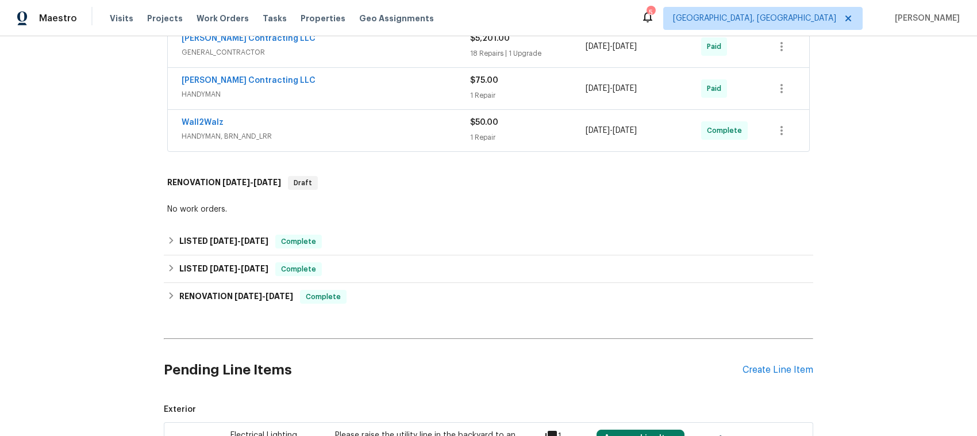
scroll to position [862, 0]
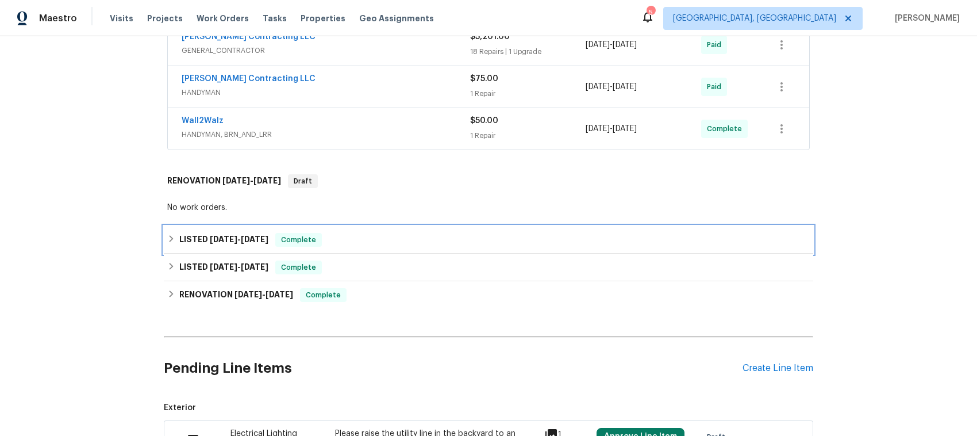
click at [167, 243] on icon at bounding box center [171, 239] width 8 height 8
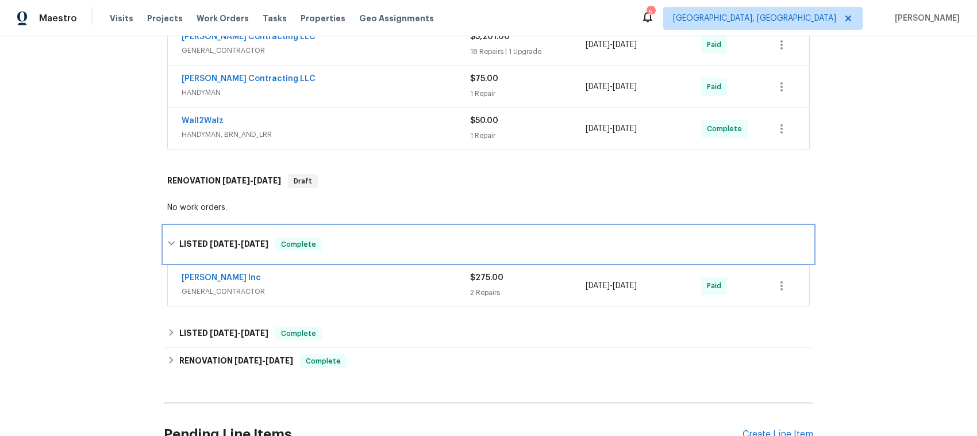
click at [167, 243] on div "LISTED [DATE] - [DATE] Complete" at bounding box center [488, 244] width 643 height 14
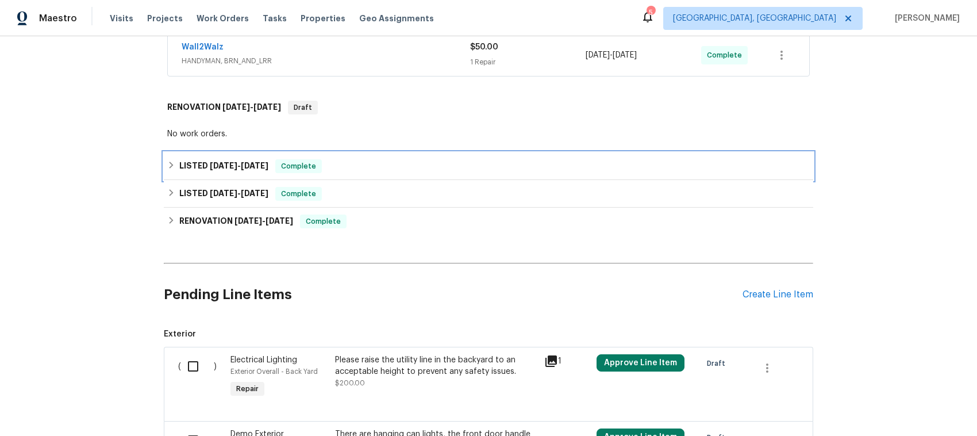
scroll to position [1006, 0]
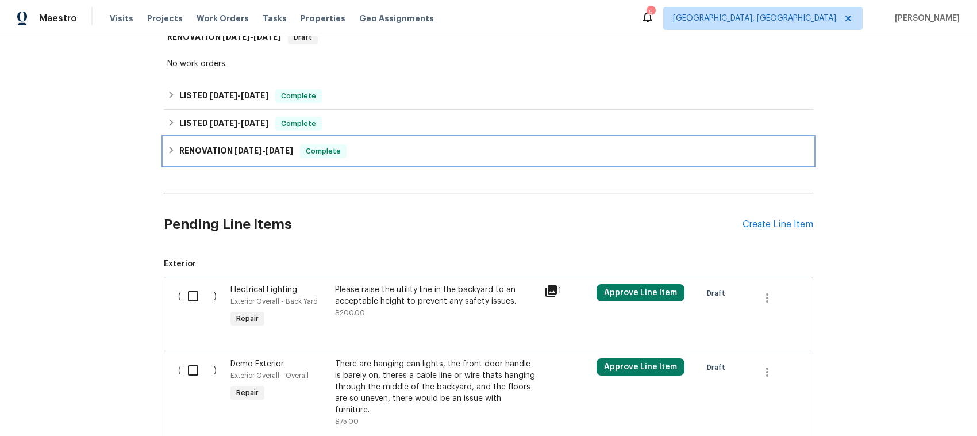
click at [168, 153] on icon at bounding box center [171, 150] width 8 height 8
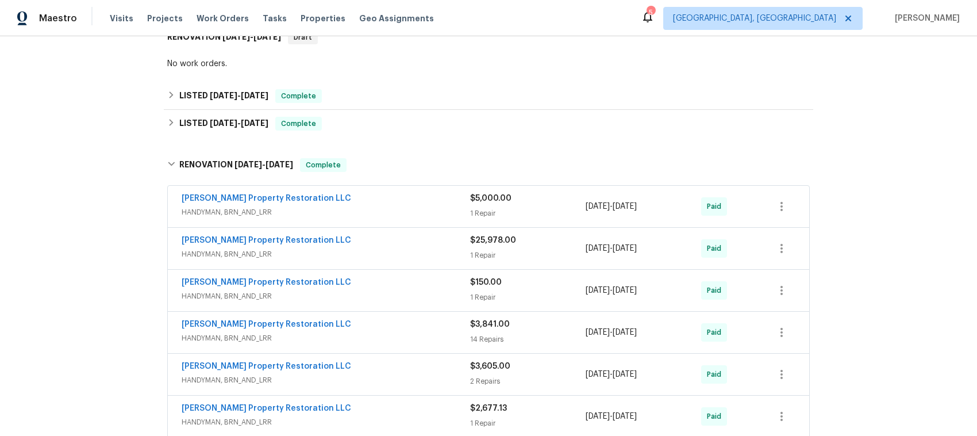
click at [387, 213] on span "HANDYMAN, BRN_AND_LRR" at bounding box center [326, 211] width 289 height 11
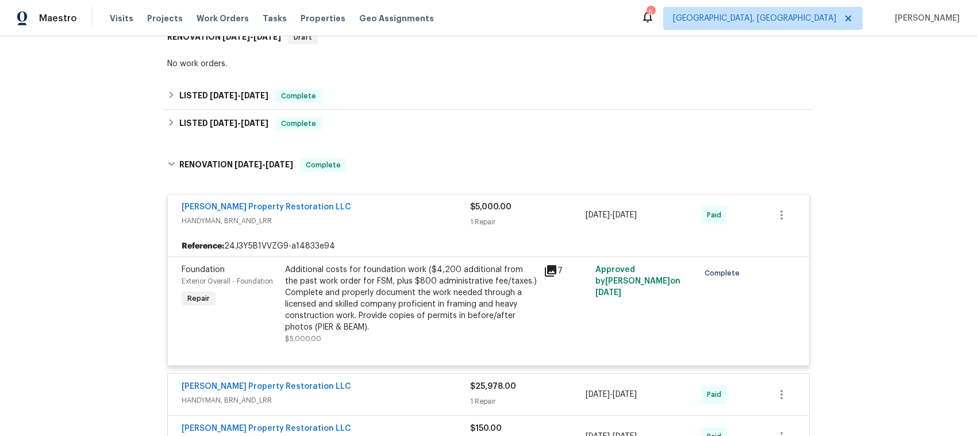
click at [418, 225] on span "HANDYMAN, BRN_AND_LRR" at bounding box center [326, 220] width 289 height 11
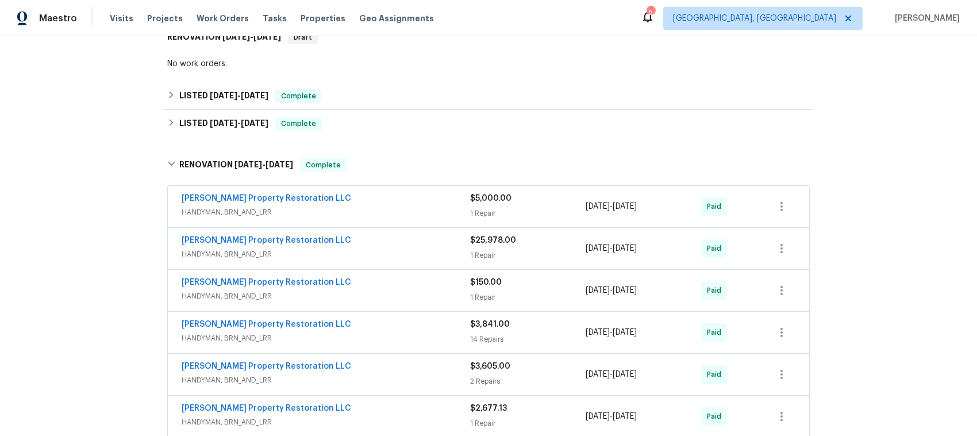
click at [392, 248] on div "[PERSON_NAME] Property Restoration LLC" at bounding box center [326, 242] width 289 height 14
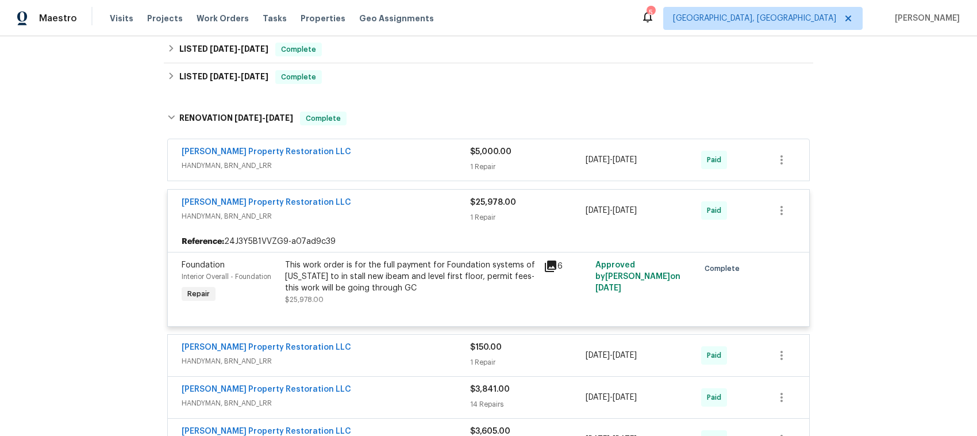
scroll to position [1078, 0]
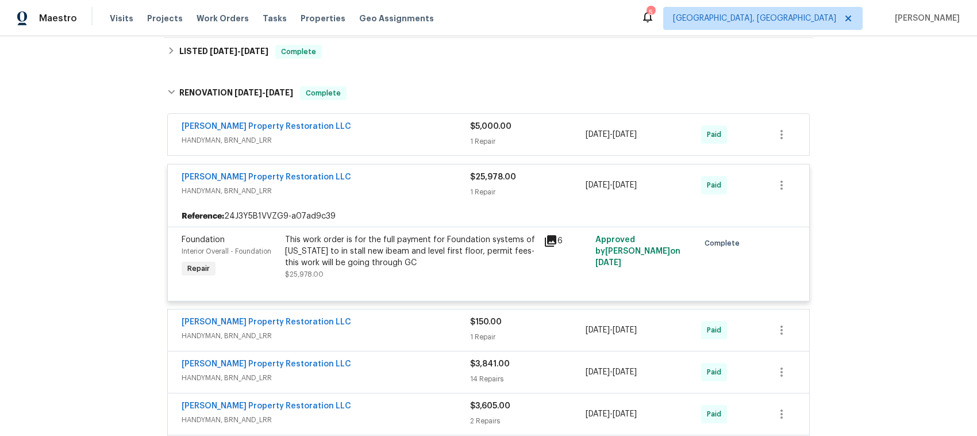
click at [397, 141] on span "HANDYMAN, BRN_AND_LRR" at bounding box center [326, 140] width 289 height 11
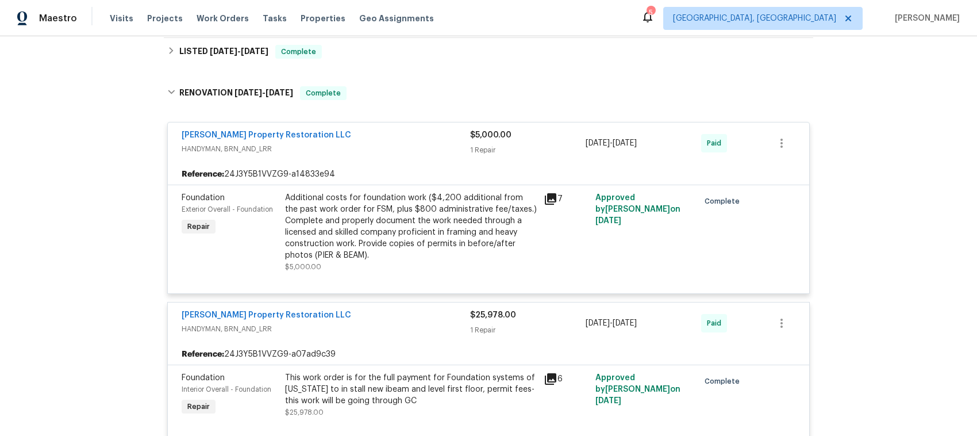
click at [392, 151] on span "HANDYMAN, BRN_AND_LRR" at bounding box center [326, 148] width 289 height 11
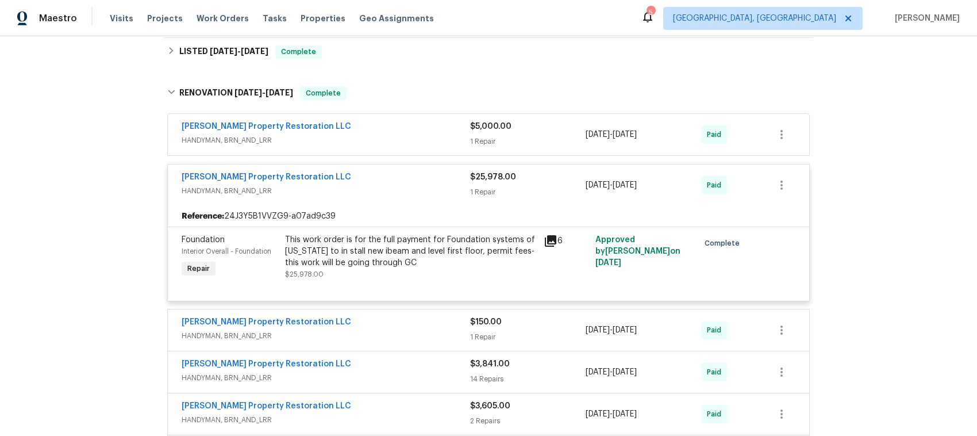
click at [381, 194] on span "HANDYMAN, BRN_AND_LRR" at bounding box center [326, 190] width 289 height 11
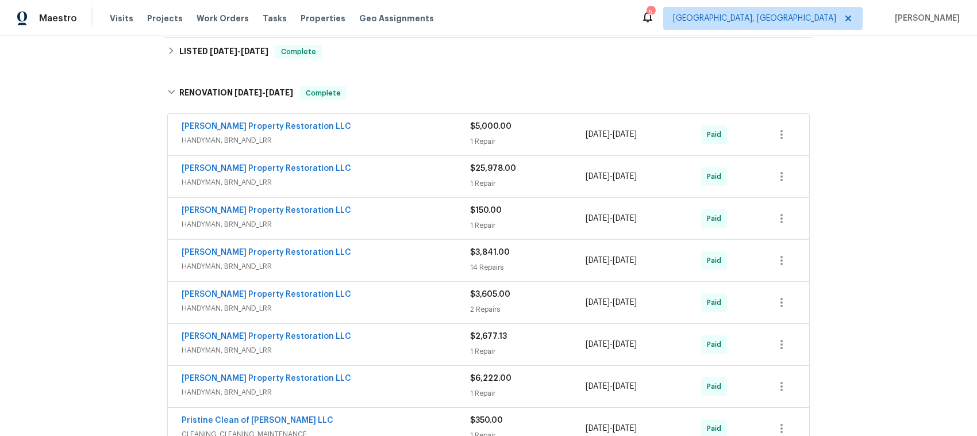
click at [389, 224] on span "HANDYMAN, BRN_AND_LRR" at bounding box center [326, 223] width 289 height 11
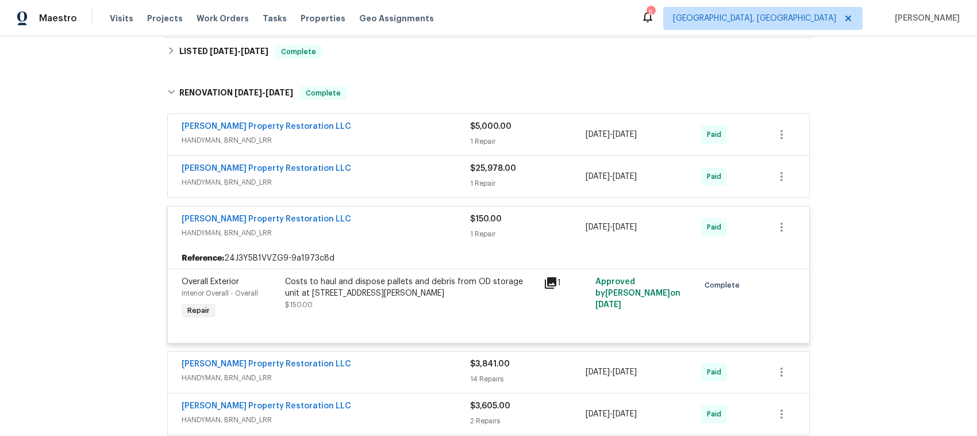
click at [394, 241] on div "[PERSON_NAME] Property Restoration LLC HANDYMAN, BRN_AND_LRR" at bounding box center [326, 227] width 289 height 28
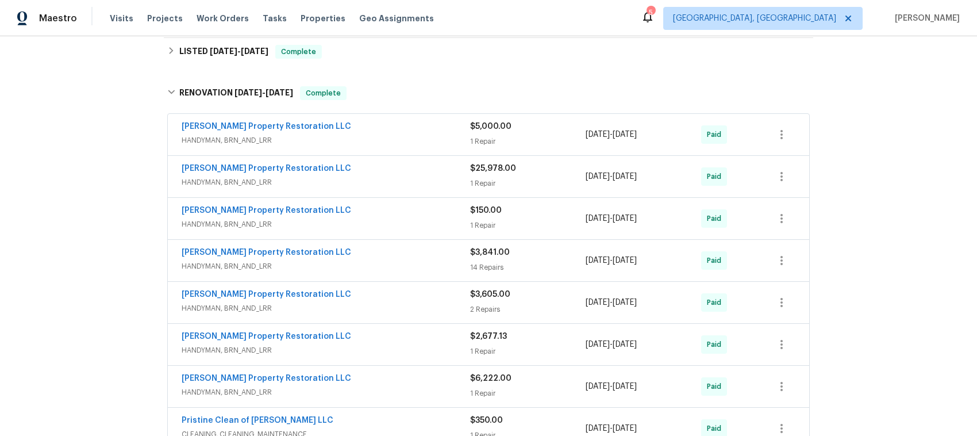
click at [394, 260] on div "[PERSON_NAME] Property Restoration LLC" at bounding box center [326, 254] width 289 height 14
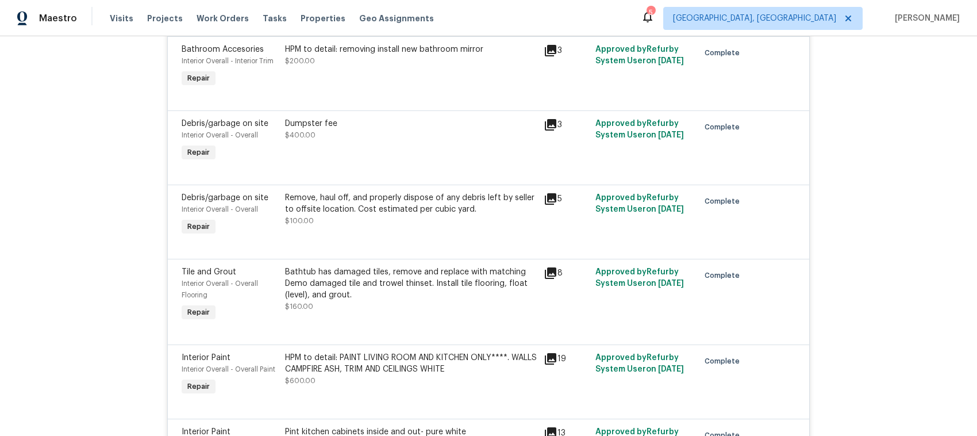
scroll to position [2228, 0]
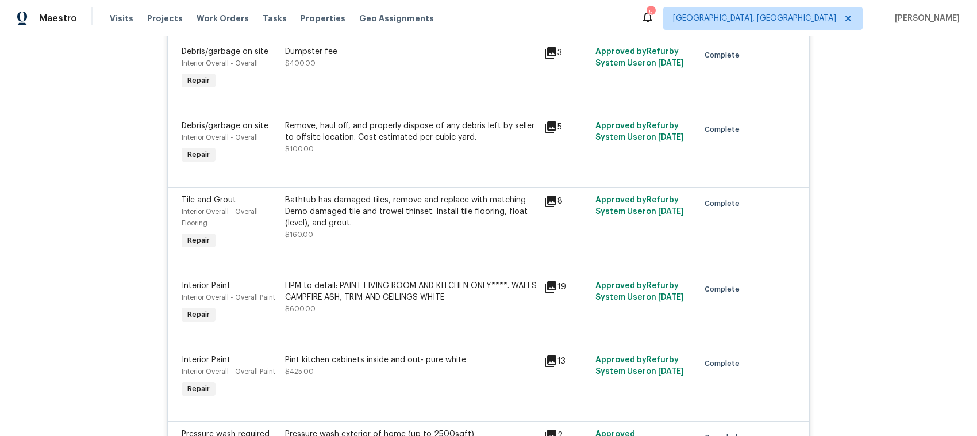
click at [551, 292] on icon at bounding box center [551, 287] width 14 height 14
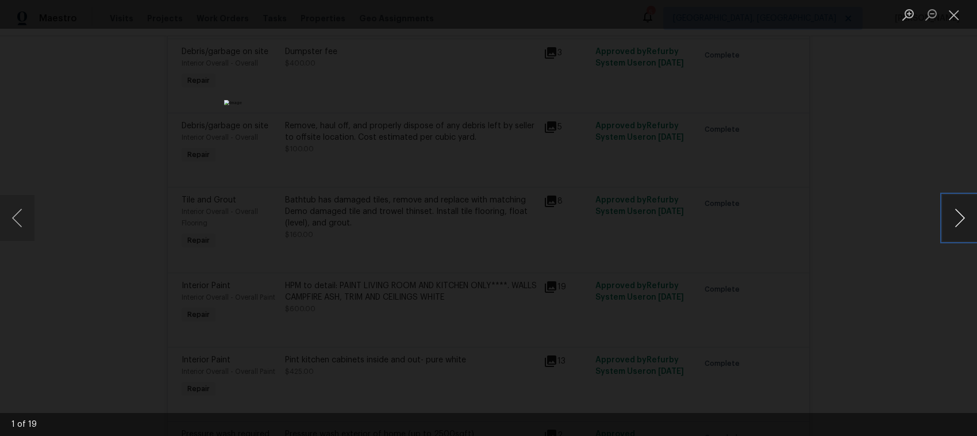
click at [962, 214] on button "Next image" at bounding box center [960, 218] width 34 height 46
click at [957, 216] on button "Next image" at bounding box center [960, 218] width 34 height 46
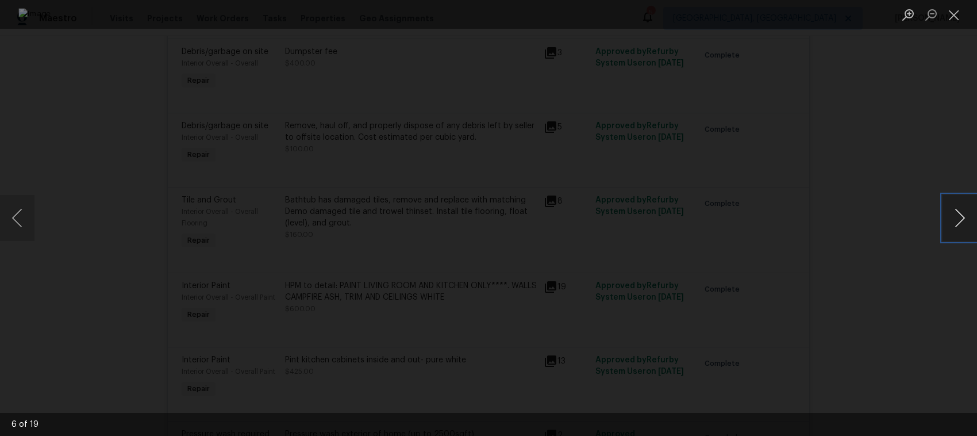
click at [957, 216] on button "Next image" at bounding box center [960, 218] width 34 height 46
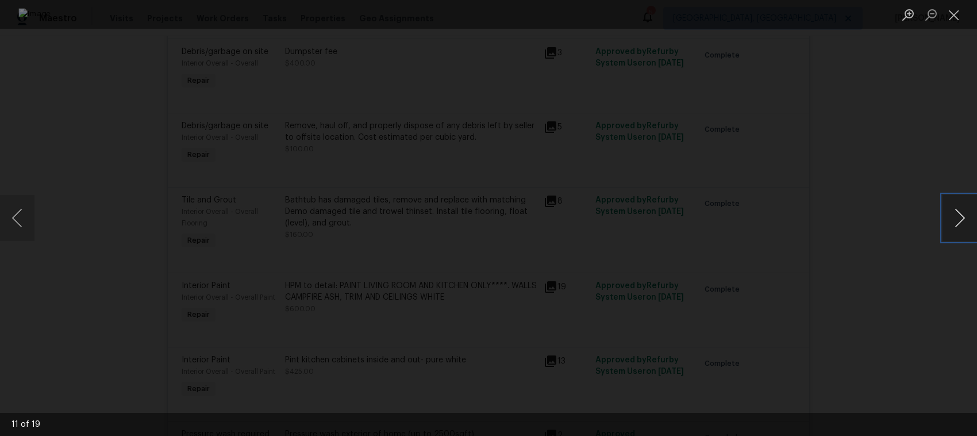
click at [957, 216] on button "Next image" at bounding box center [960, 218] width 34 height 46
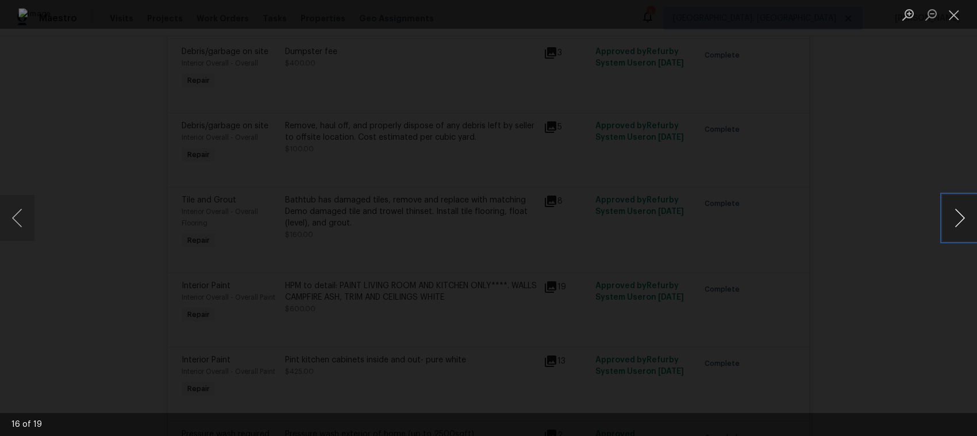
click at [957, 216] on button "Next image" at bounding box center [960, 218] width 34 height 46
click at [964, 211] on button "Next image" at bounding box center [960, 218] width 34 height 46
click at [952, 11] on button "Close lightbox" at bounding box center [954, 15] width 23 height 20
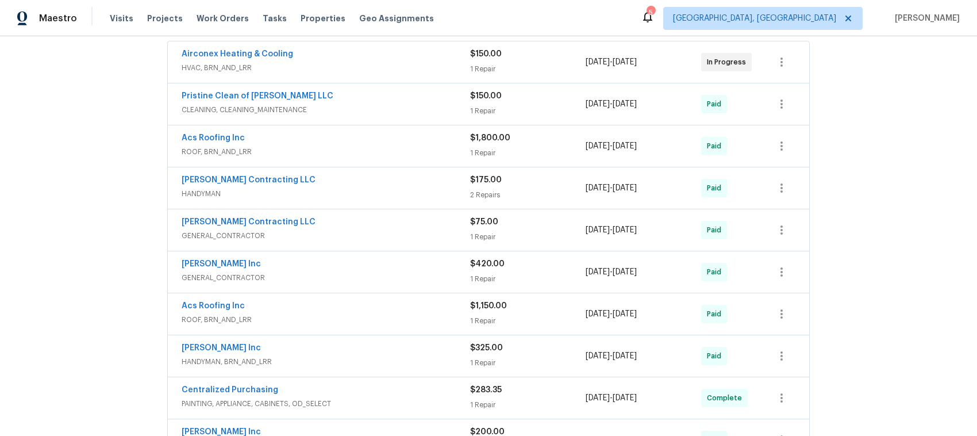
scroll to position [287, 0]
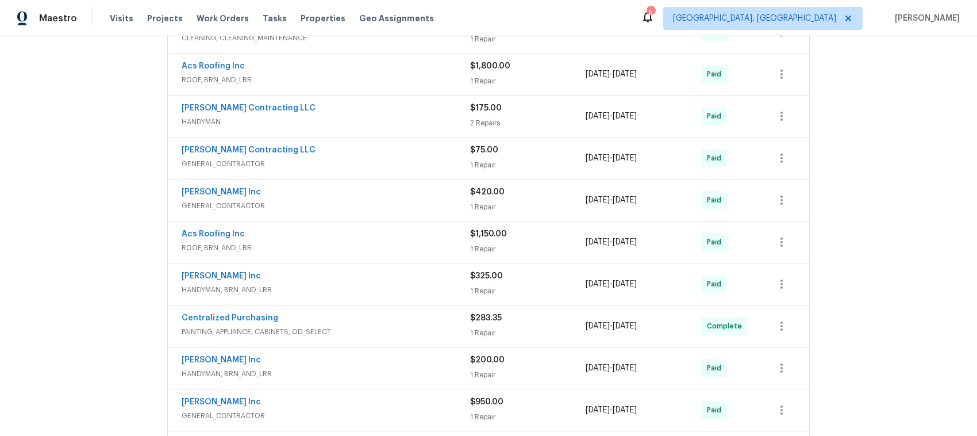
click at [385, 203] on span "GENERAL_CONTRACTOR" at bounding box center [326, 205] width 289 height 11
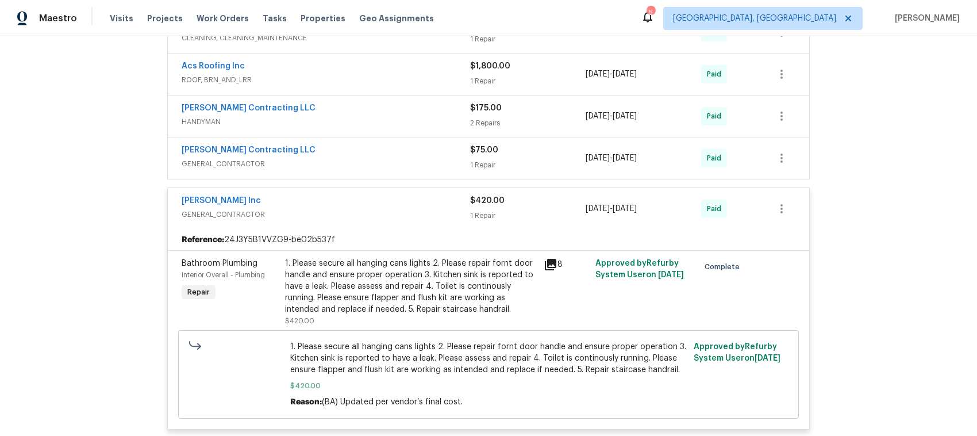
scroll to position [359, 0]
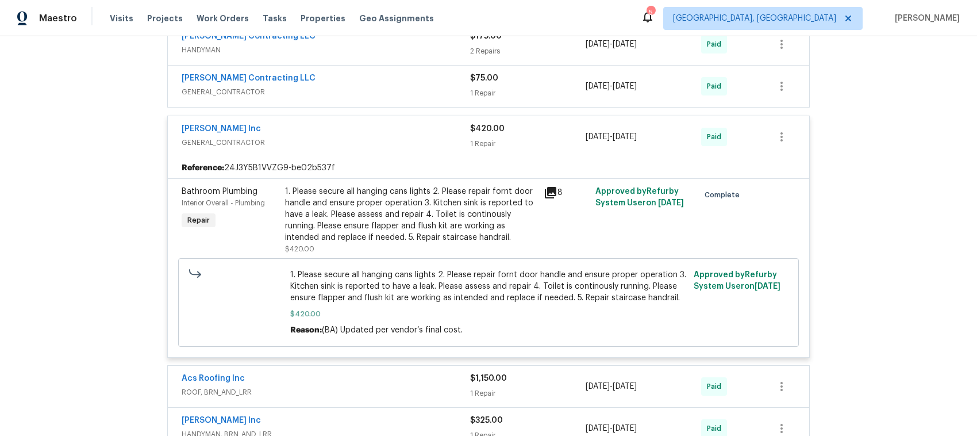
click at [402, 137] on div "[PERSON_NAME] Inc" at bounding box center [326, 130] width 289 height 14
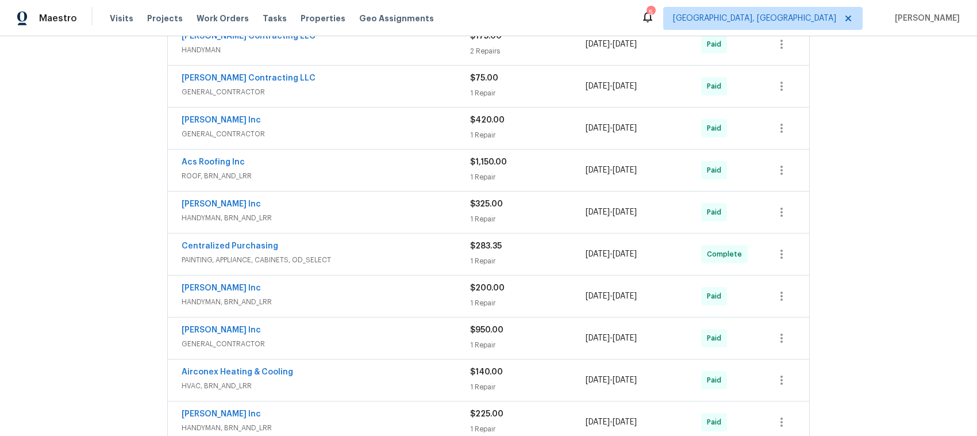
click at [389, 171] on span "ROOF, BRN_AND_LRR" at bounding box center [326, 175] width 289 height 11
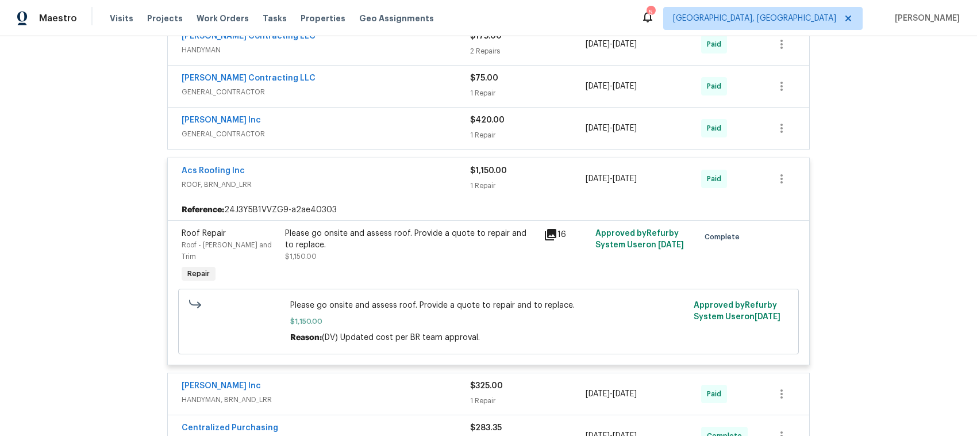
click at [386, 179] on div "Acs Roofing Inc" at bounding box center [326, 172] width 289 height 14
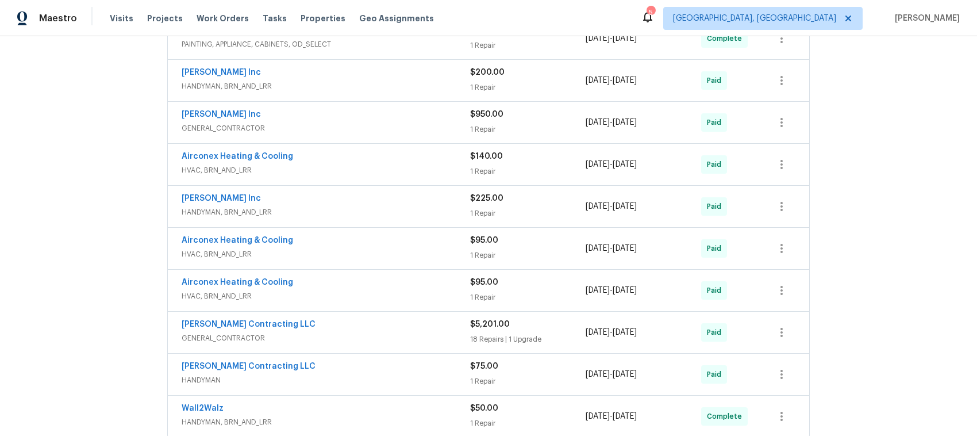
scroll to position [647, 0]
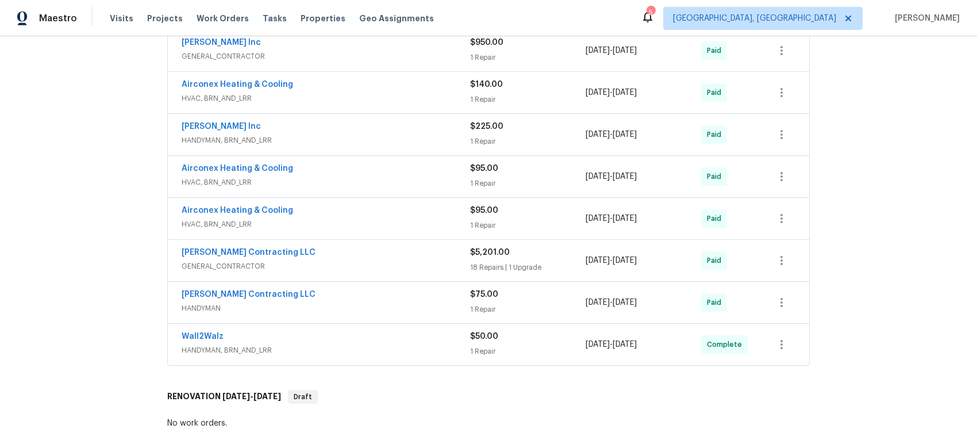
click at [379, 259] on div "[PERSON_NAME] Contracting LLC" at bounding box center [326, 254] width 289 height 14
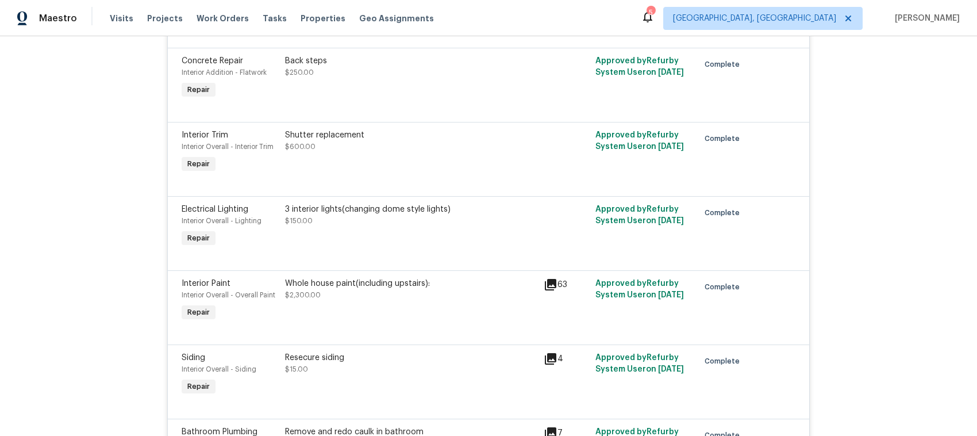
scroll to position [2084, 0]
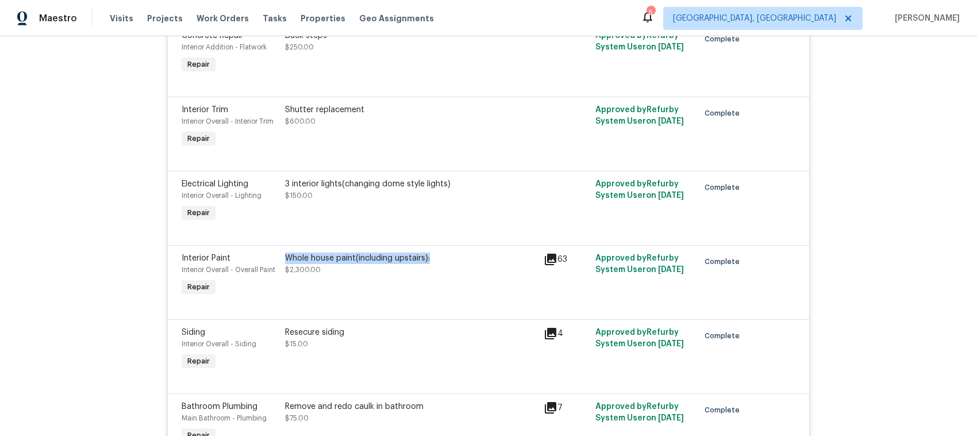
drag, startPoint x: 277, startPoint y: 274, endPoint x: 435, endPoint y: 273, distance: 158.1
click at [435, 273] on div "Whole house paint(including upstairs): $2,300.00" at bounding box center [411, 275] width 259 height 53
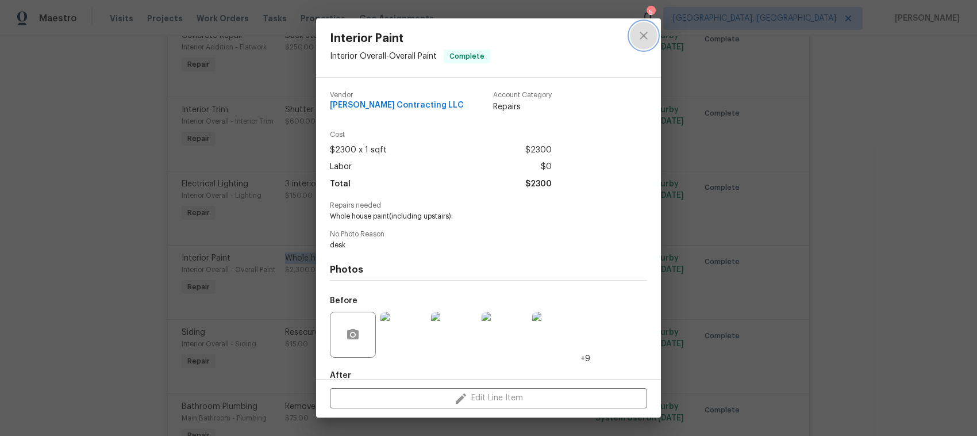
click at [641, 32] on icon "close" at bounding box center [644, 36] width 14 height 14
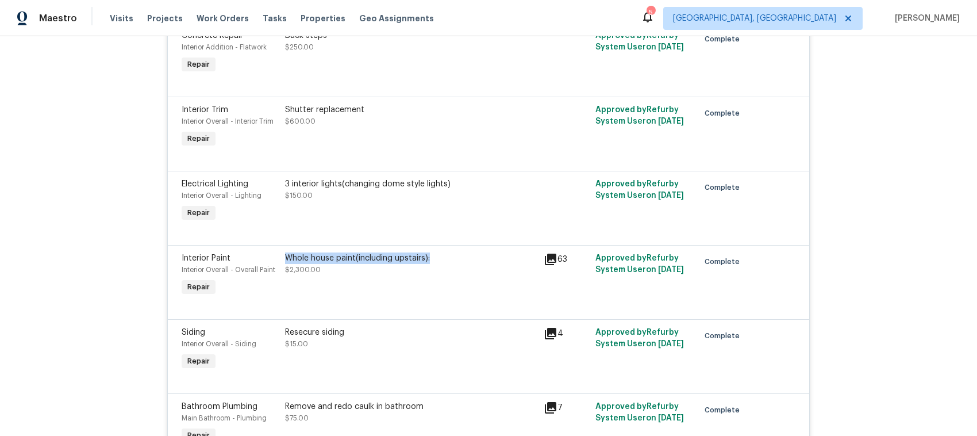
copy div "Whole house paint(including upstairs):"
click at [546, 265] on icon at bounding box center [550, 259] width 11 height 11
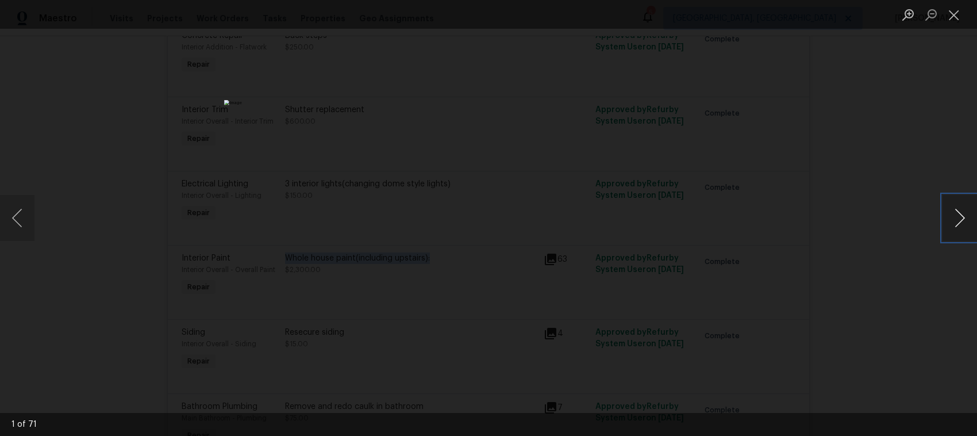
click at [958, 214] on button "Next image" at bounding box center [960, 218] width 34 height 46
click at [957, 214] on button "Next image" at bounding box center [960, 218] width 34 height 46
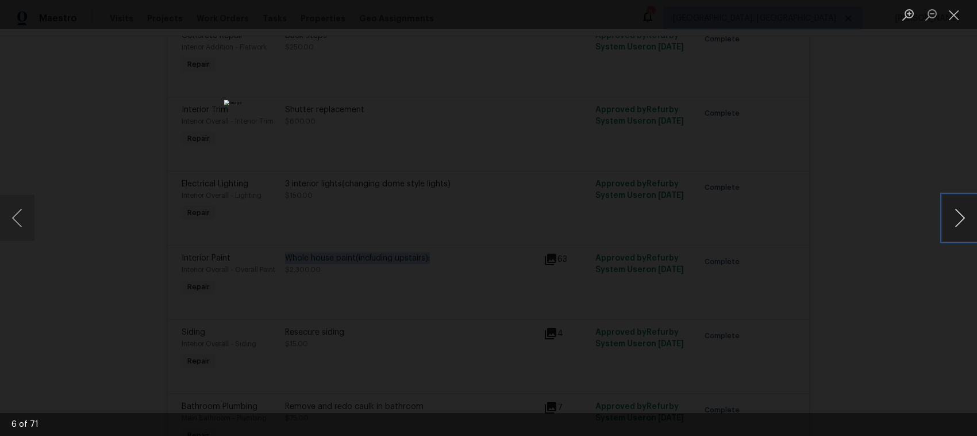
click at [957, 214] on button "Next image" at bounding box center [960, 218] width 34 height 46
click at [962, 217] on button "Next image" at bounding box center [960, 218] width 34 height 46
click at [24, 216] on button "Previous image" at bounding box center [17, 218] width 34 height 46
click at [22, 221] on button "Previous image" at bounding box center [17, 218] width 34 height 46
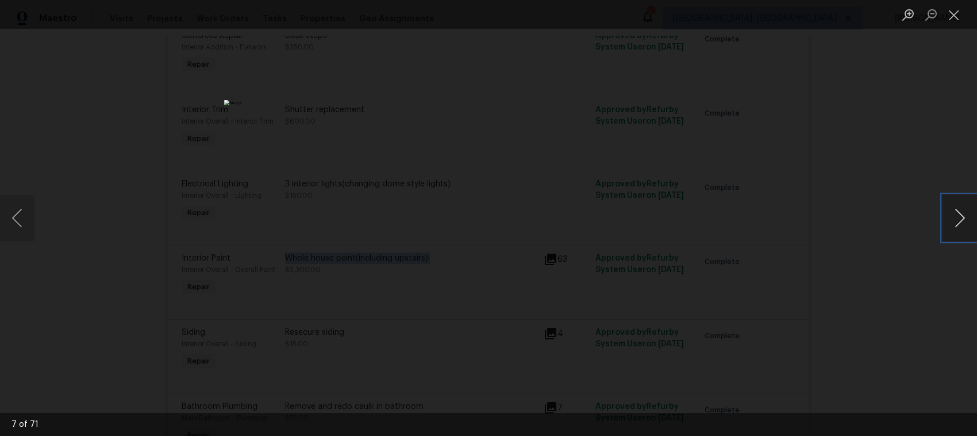
click at [958, 212] on button "Next image" at bounding box center [960, 218] width 34 height 46
click at [954, 214] on button "Next image" at bounding box center [960, 218] width 34 height 46
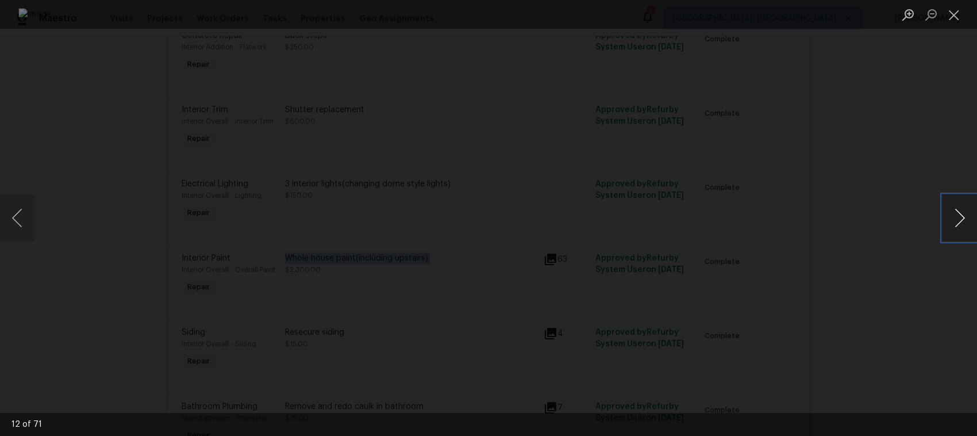
click at [954, 214] on button "Next image" at bounding box center [960, 218] width 34 height 46
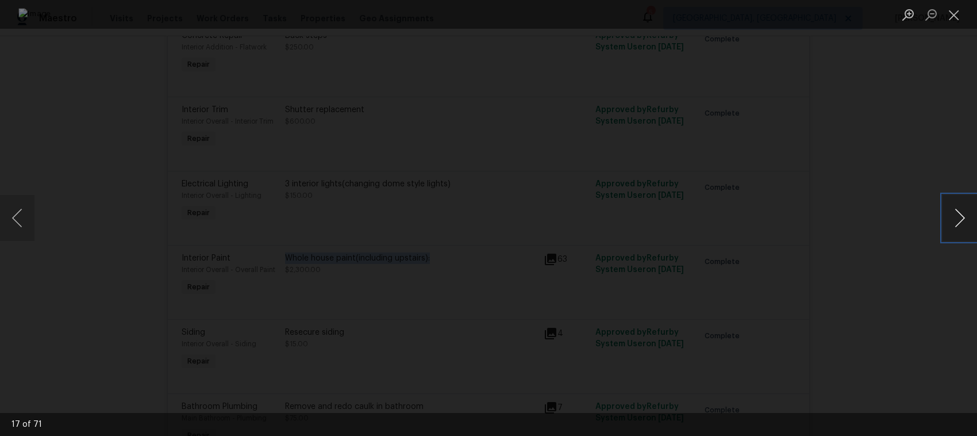
click at [954, 214] on button "Next image" at bounding box center [960, 218] width 34 height 46
click at [956, 219] on button "Next image" at bounding box center [960, 218] width 34 height 46
click at [959, 221] on button "Next image" at bounding box center [960, 218] width 34 height 46
click at [957, 221] on button "Next image" at bounding box center [960, 218] width 34 height 46
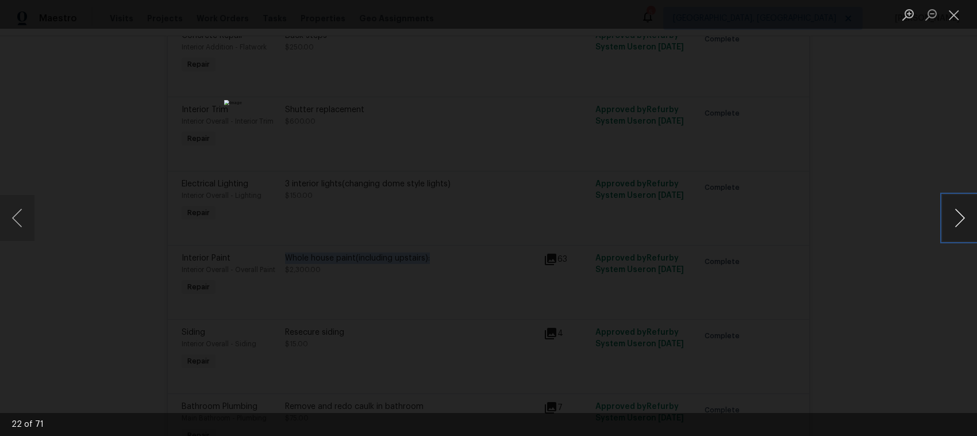
click at [961, 214] on button "Next image" at bounding box center [960, 218] width 34 height 46
click at [955, 207] on button "Next image" at bounding box center [960, 218] width 34 height 46
click at [955, 208] on button "Next image" at bounding box center [960, 218] width 34 height 46
click at [957, 14] on button "Close lightbox" at bounding box center [954, 15] width 23 height 20
